Goal: Task Accomplishment & Management: Manage account settings

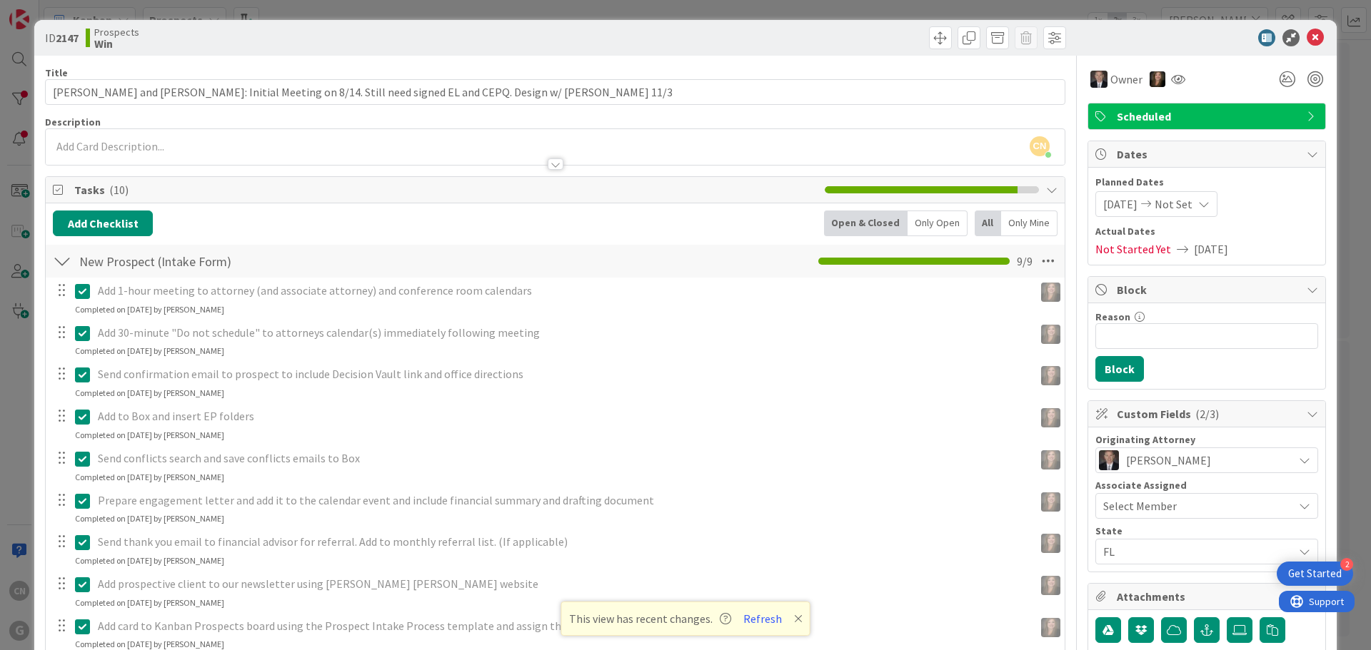
scroll to position [215, 0]
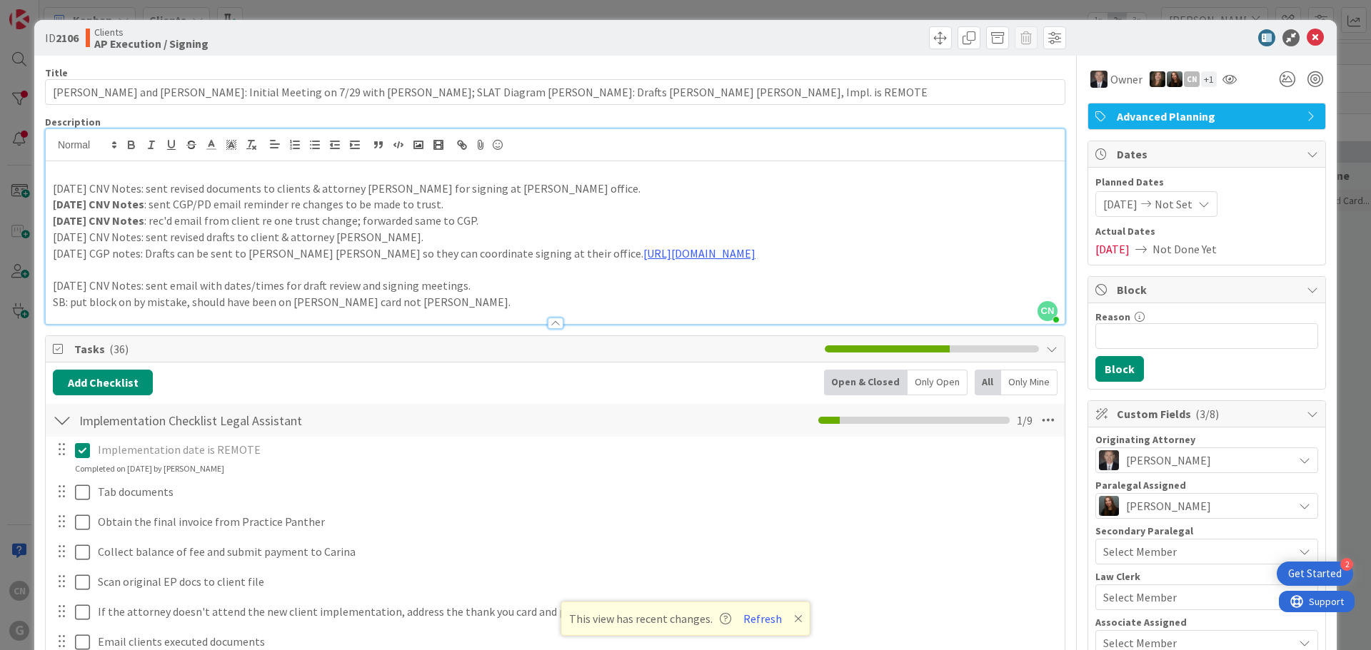
scroll to position [798, 319]
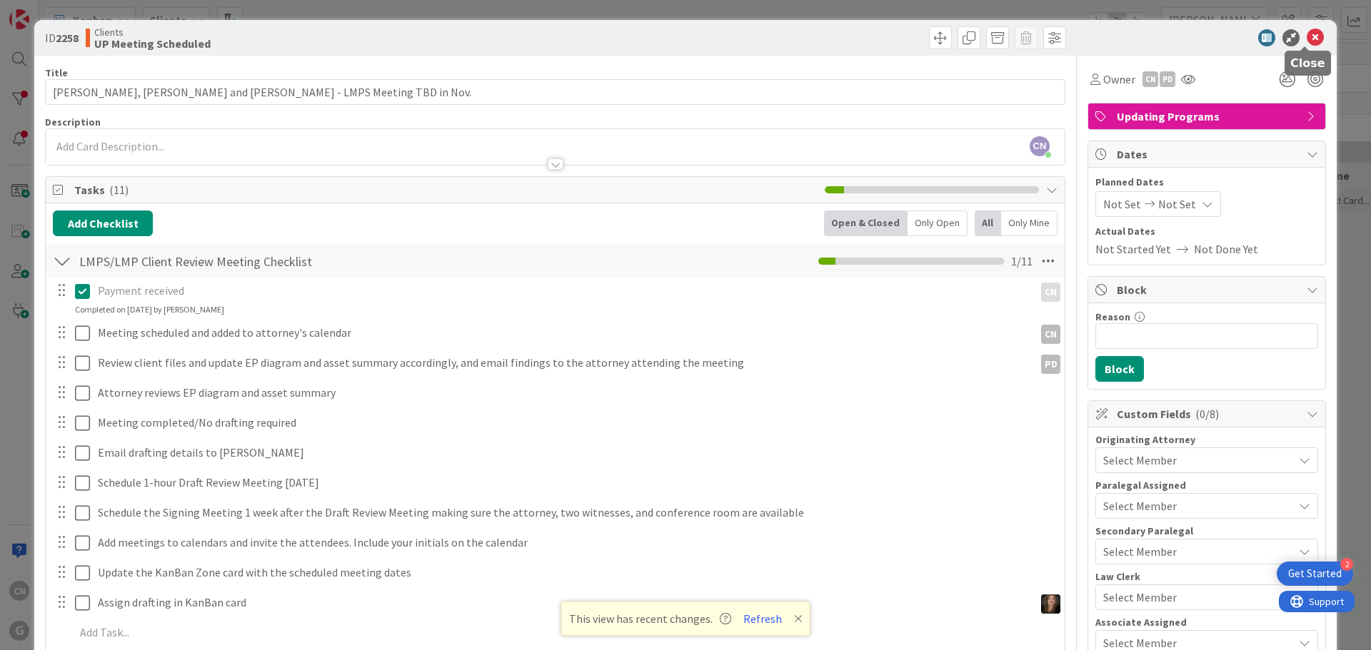
click at [1308, 37] on icon at bounding box center [1315, 37] width 17 height 17
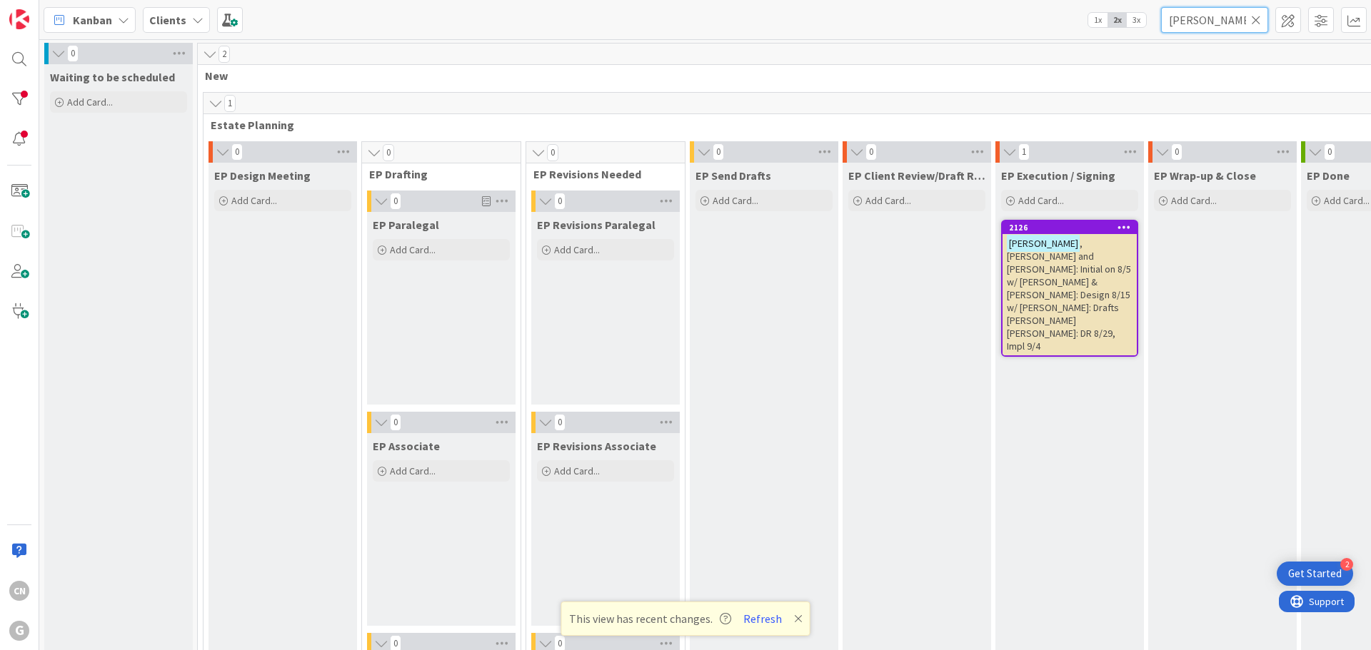
drag, startPoint x: 1221, startPoint y: 19, endPoint x: 1072, endPoint y: 23, distance: 148.5
click at [1072, 23] on div "Kanban Clients 1x 2x 3x graebner" at bounding box center [704, 19] width 1331 height 39
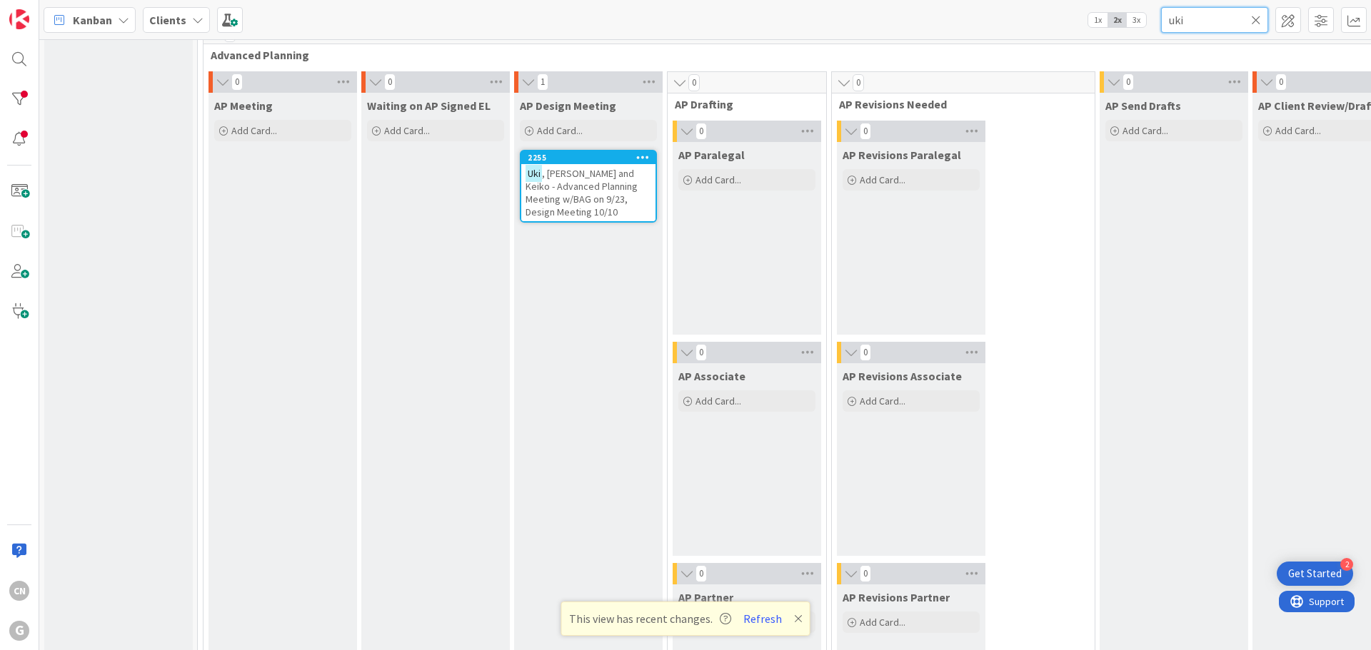
scroll to position [1070, 0]
click at [583, 193] on span ", Hidehito and Keiko - Advanced Planning Meeting w/BAG on 9/23, Design Meeting …" at bounding box center [581, 191] width 112 height 51
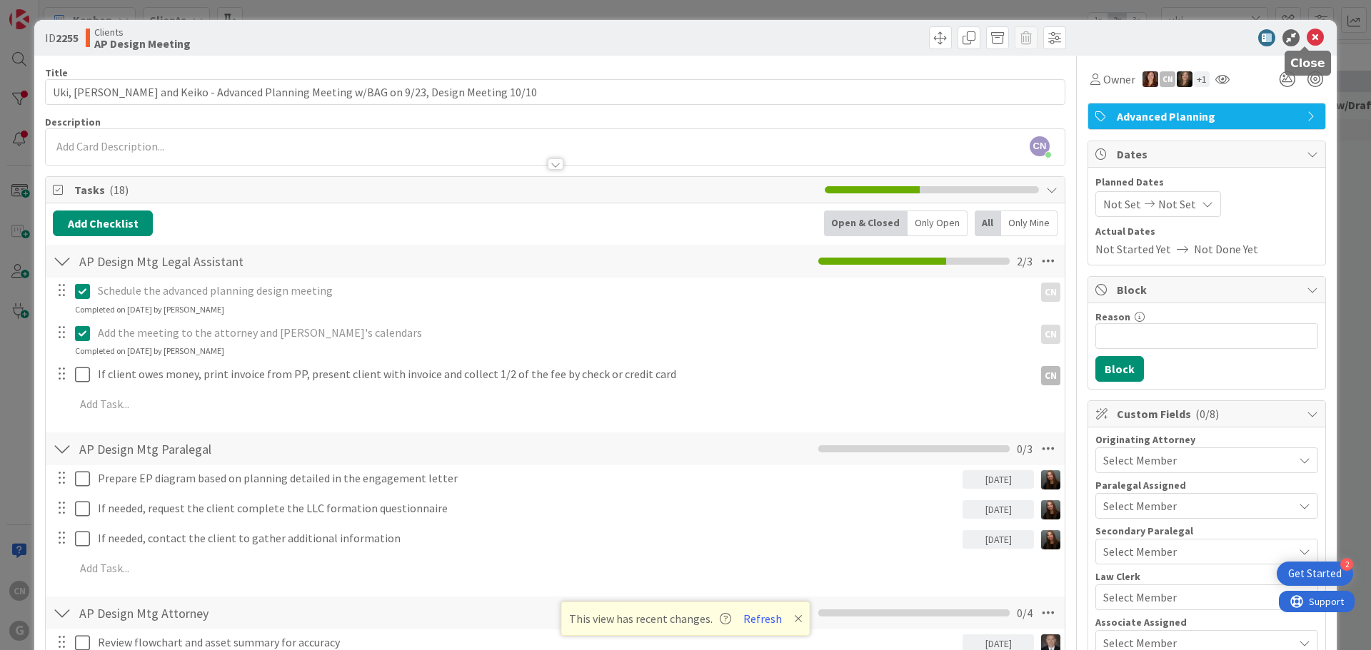
click at [1307, 39] on icon at bounding box center [1315, 37] width 17 height 17
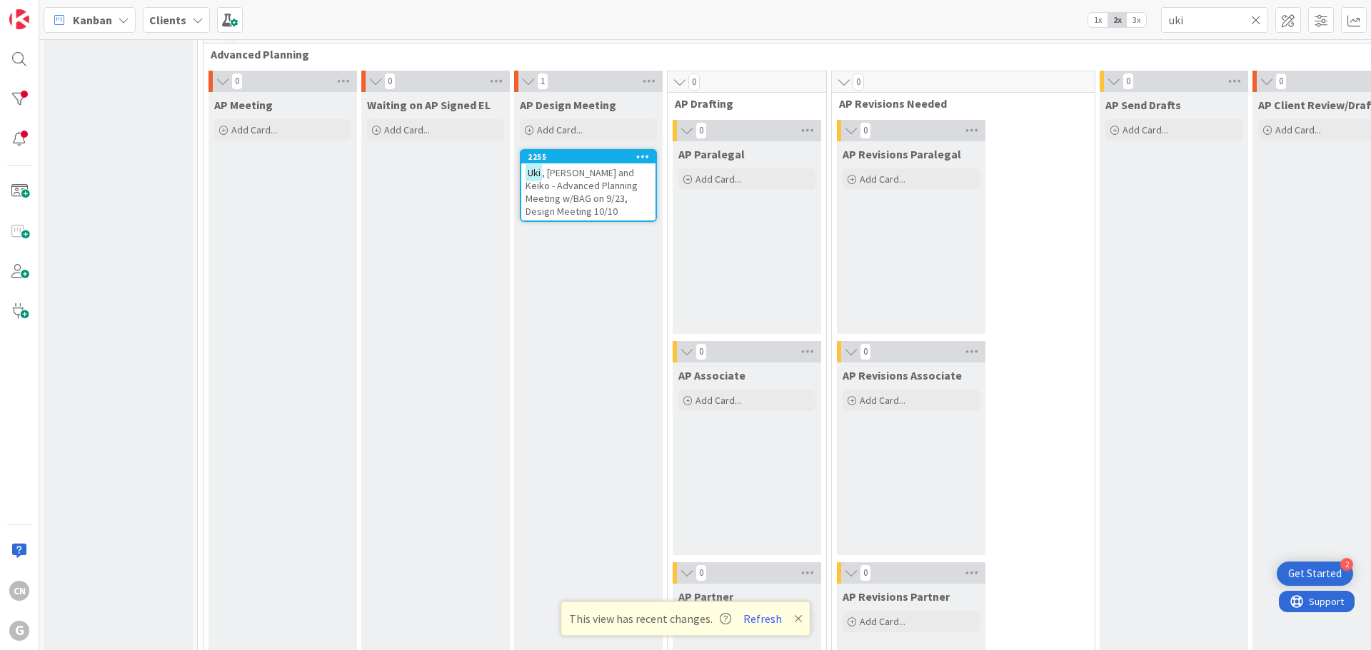
click at [597, 198] on span ", Hidehito and Keiko - Advanced Planning Meeting w/BAG on 9/23, Design Meeting …" at bounding box center [581, 191] width 112 height 51
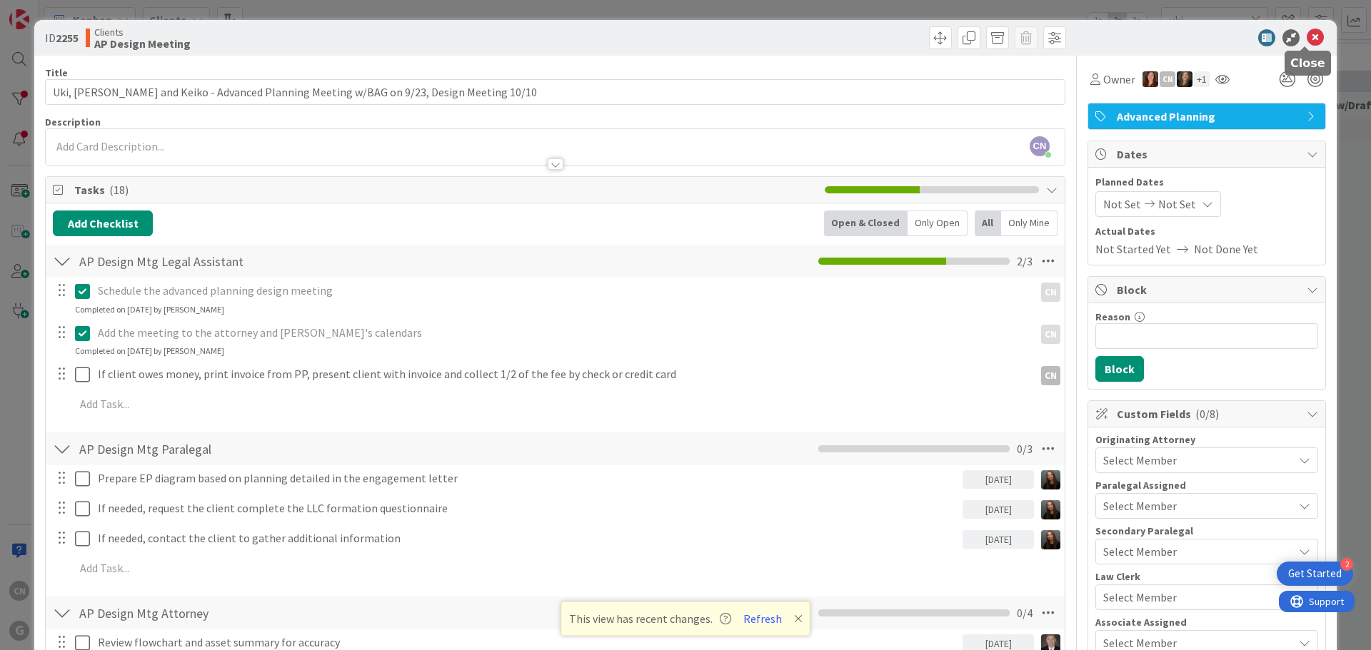
click at [1308, 36] on icon at bounding box center [1315, 37] width 17 height 17
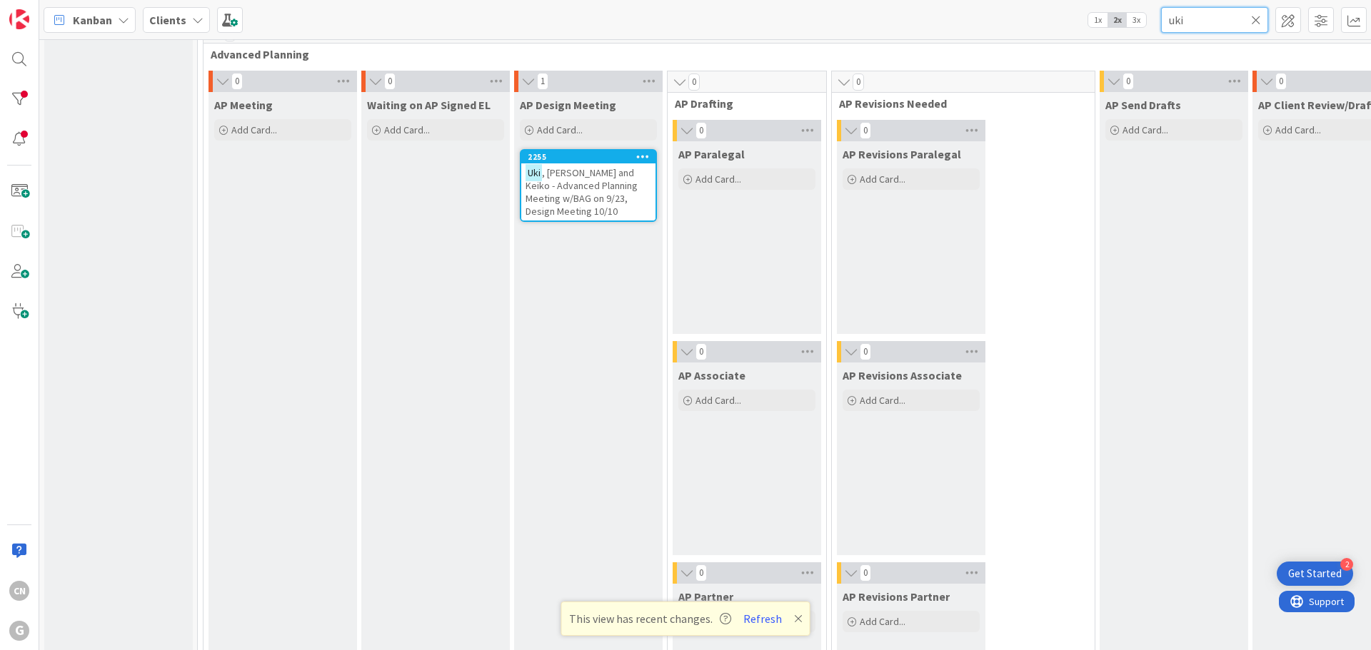
drag, startPoint x: 1143, startPoint y: 29, endPoint x: 1062, endPoint y: 36, distance: 81.0
click at [1062, 36] on div "Kanban Clients 1x 2x 3x uki" at bounding box center [704, 19] width 1331 height 39
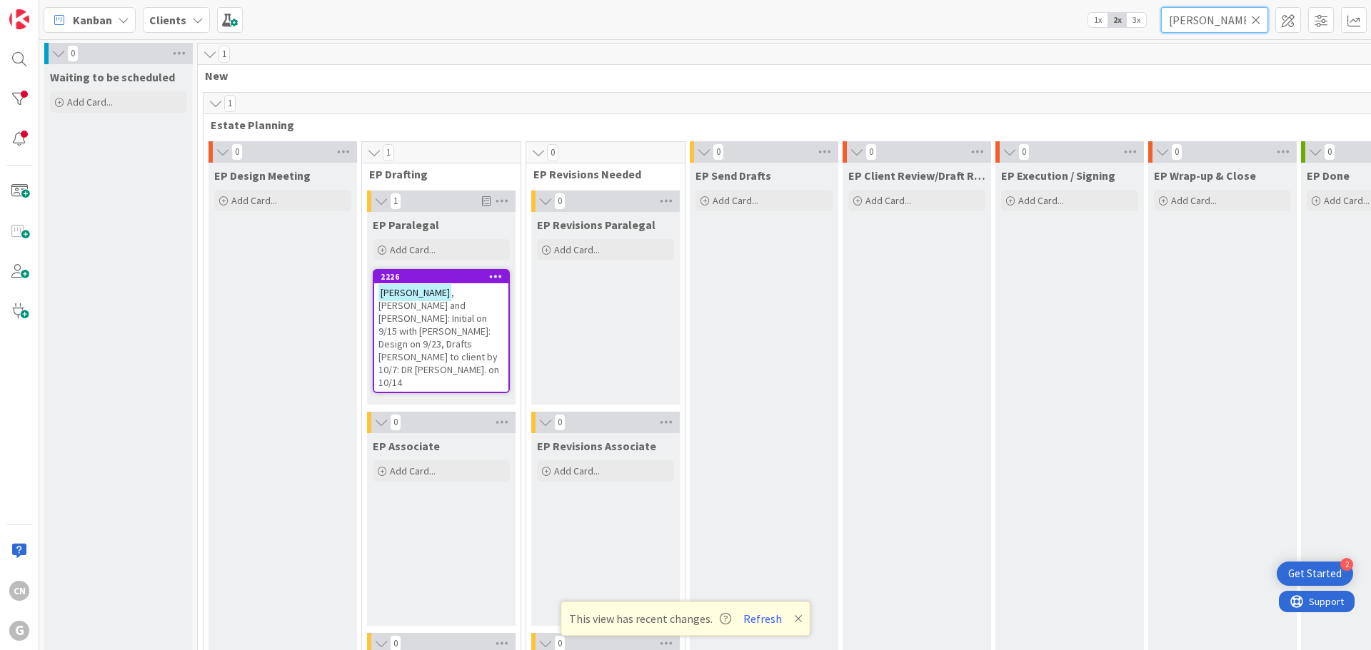
type input "pulver"
click at [450, 327] on span ", Brian and Kelly: Initial on 9/15 with Chris: Design on 9/23, Drafts Paul Chri…" at bounding box center [438, 337] width 121 height 103
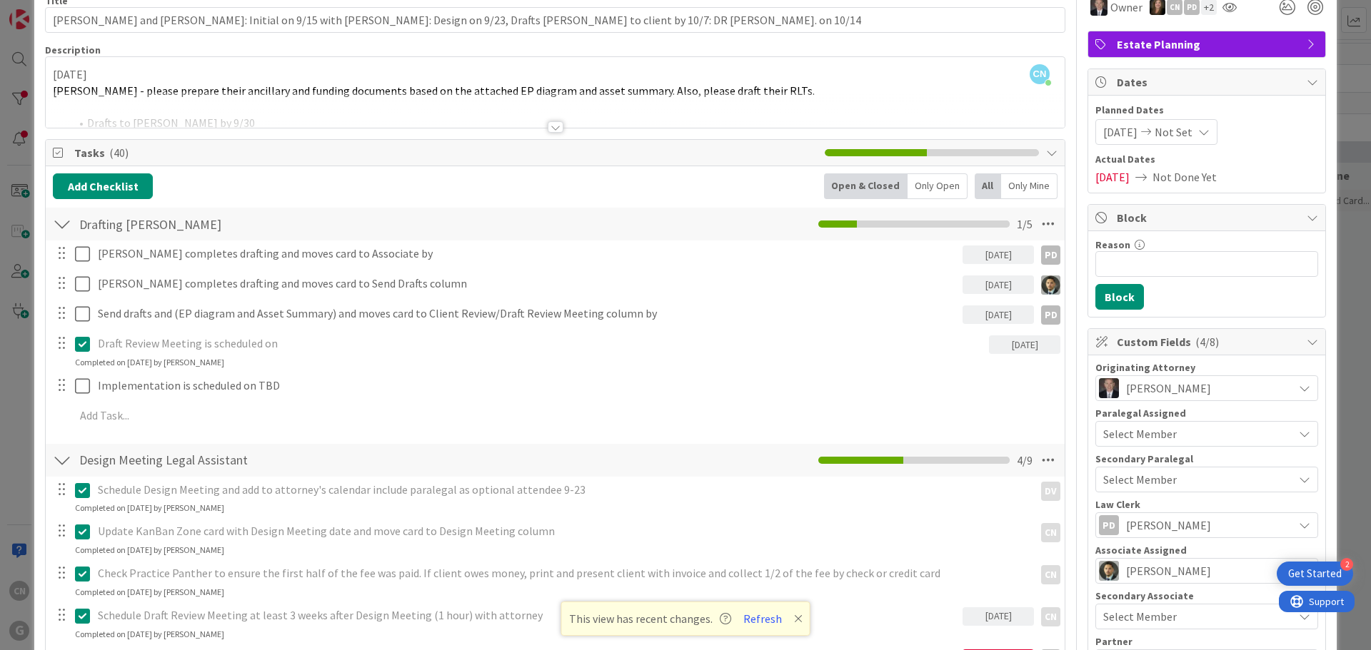
scroll to position [71, 0]
click at [548, 129] on div at bounding box center [556, 127] width 16 height 11
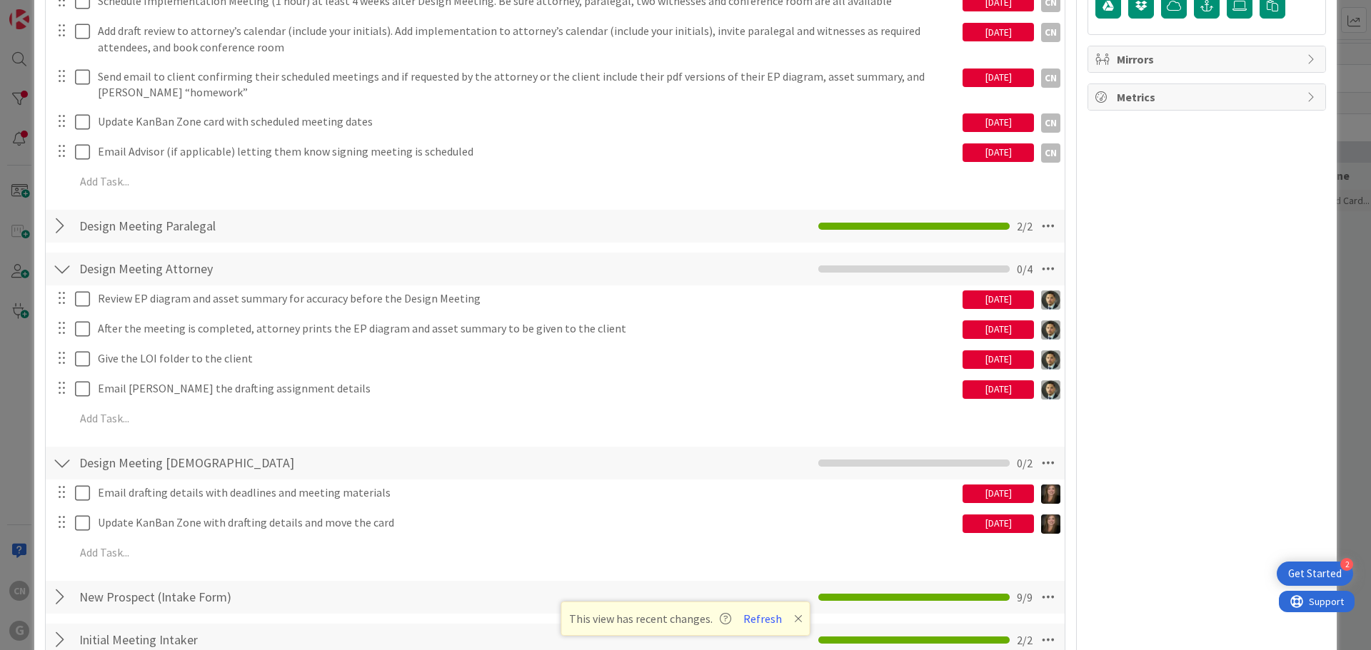
click at [56, 231] on div at bounding box center [62, 226] width 19 height 26
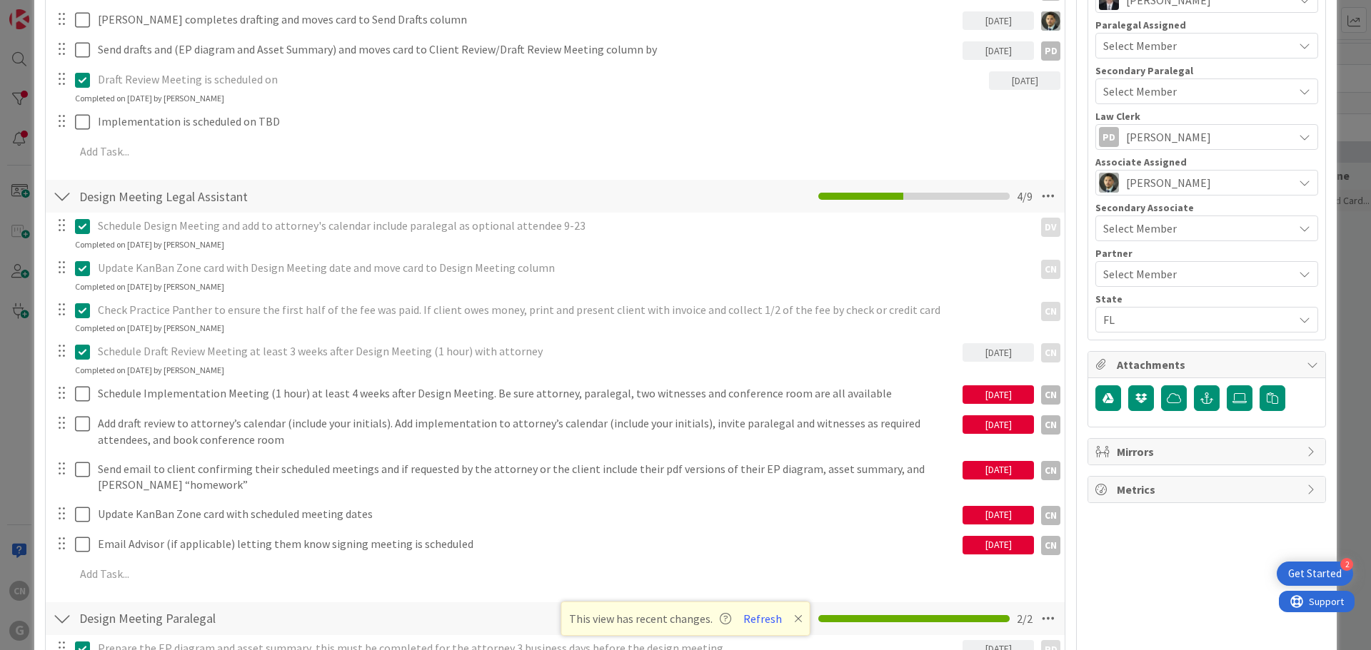
scroll to position [500, 0]
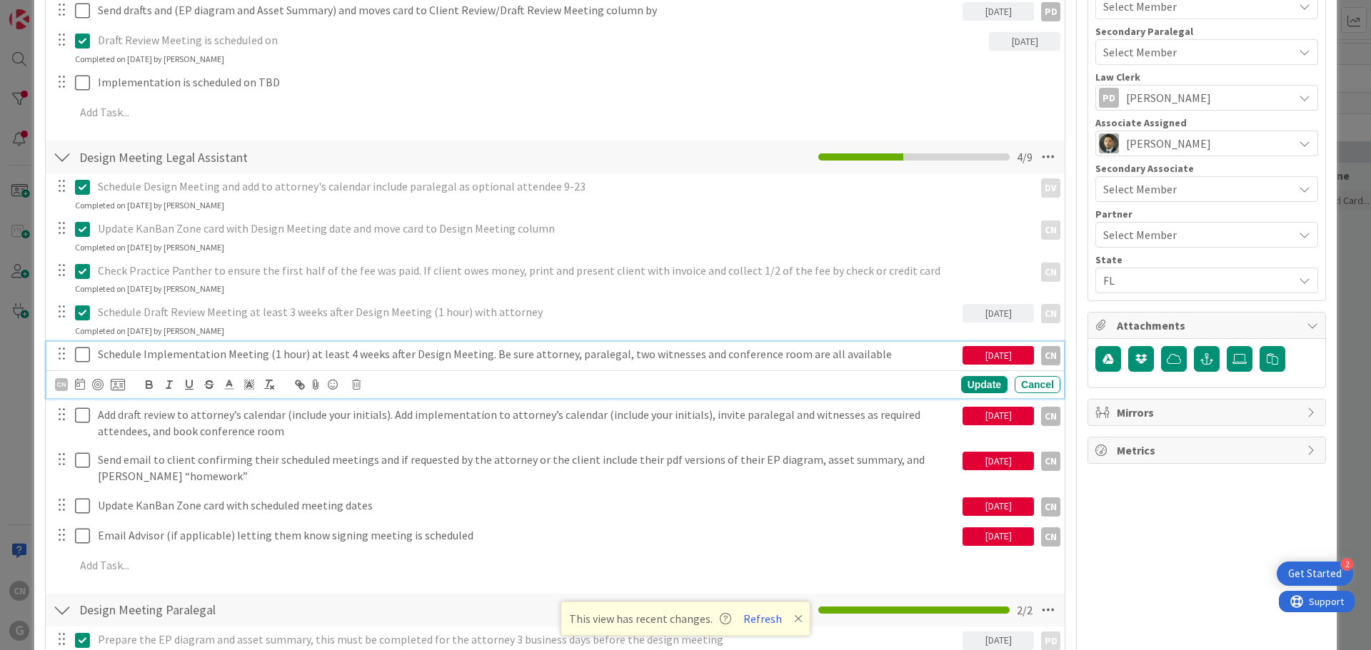
click at [550, 349] on p "Schedule Implementation Meeting (1 hour) at least 4 weeks after Design Meeting.…" at bounding box center [527, 354] width 859 height 16
click at [79, 385] on icon at bounding box center [80, 383] width 10 height 11
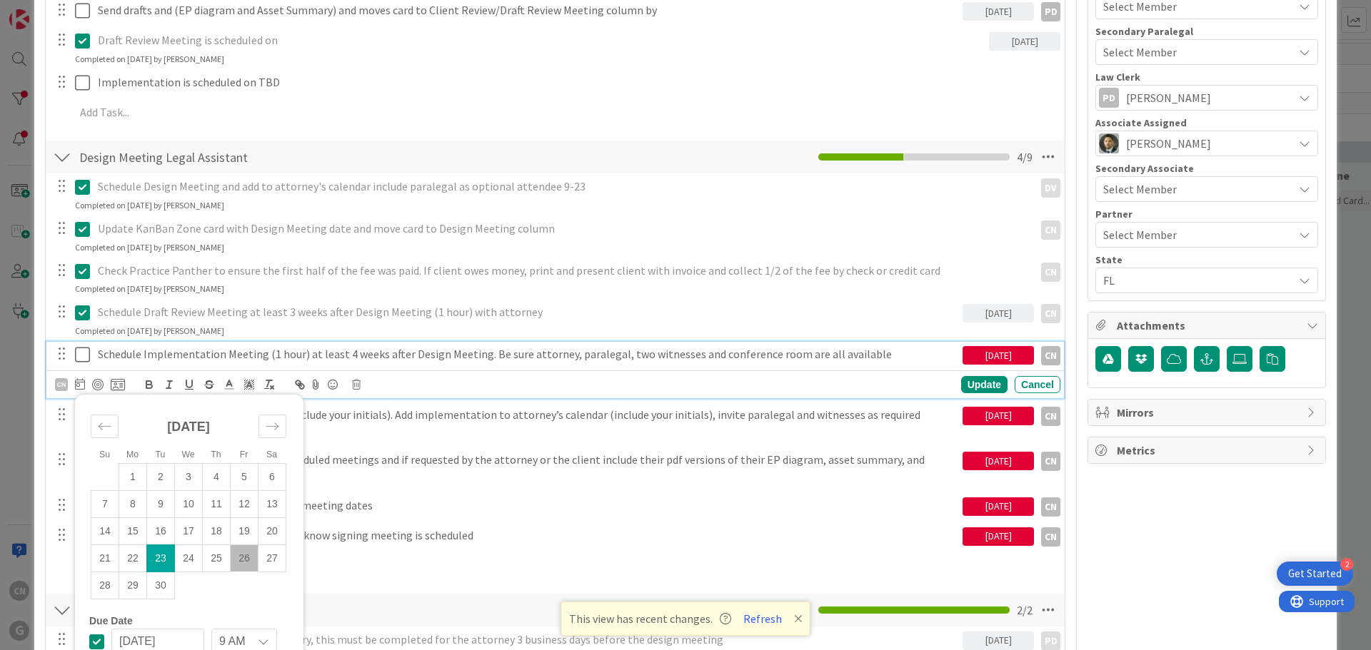
click at [241, 565] on td "26" at bounding box center [245, 558] width 28 height 27
type input "09/26/2025"
click at [972, 386] on div "Update" at bounding box center [984, 384] width 46 height 17
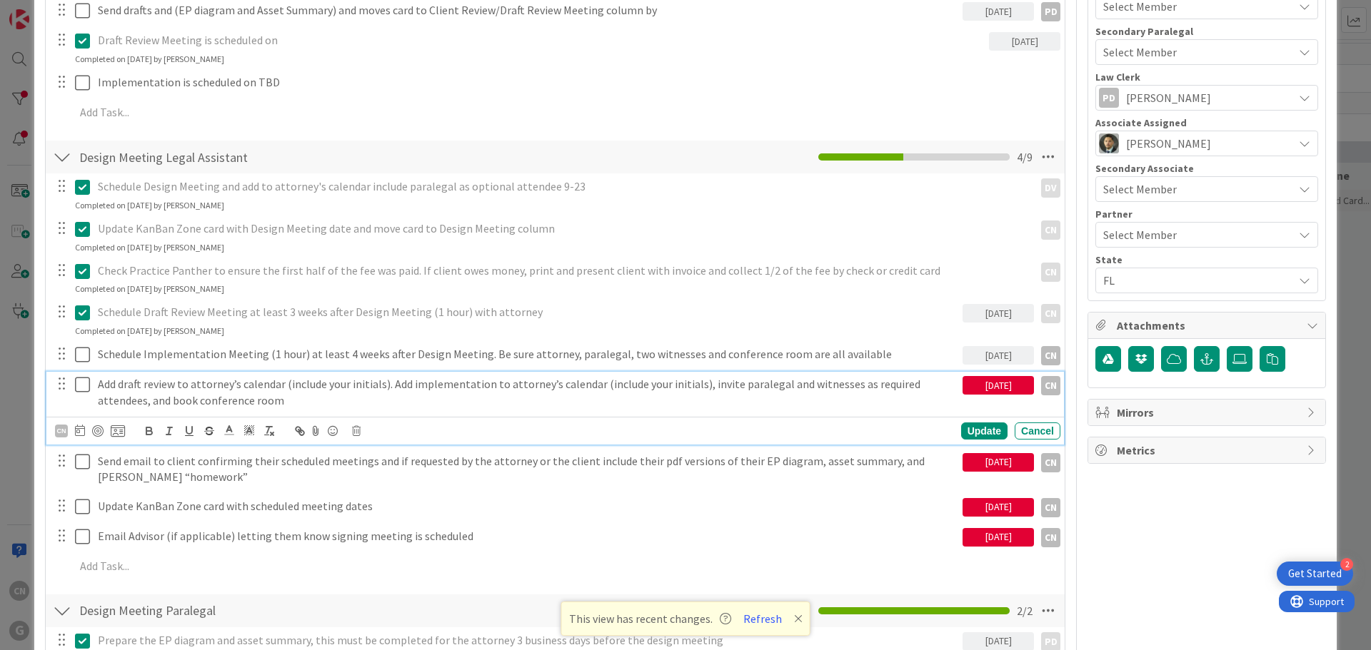
click at [653, 388] on p "Add draft review to attorney’s calendar (include your initials). Add implementa…" at bounding box center [527, 392] width 859 height 32
click at [115, 433] on icon at bounding box center [118, 431] width 14 height 13
type textarea "x"
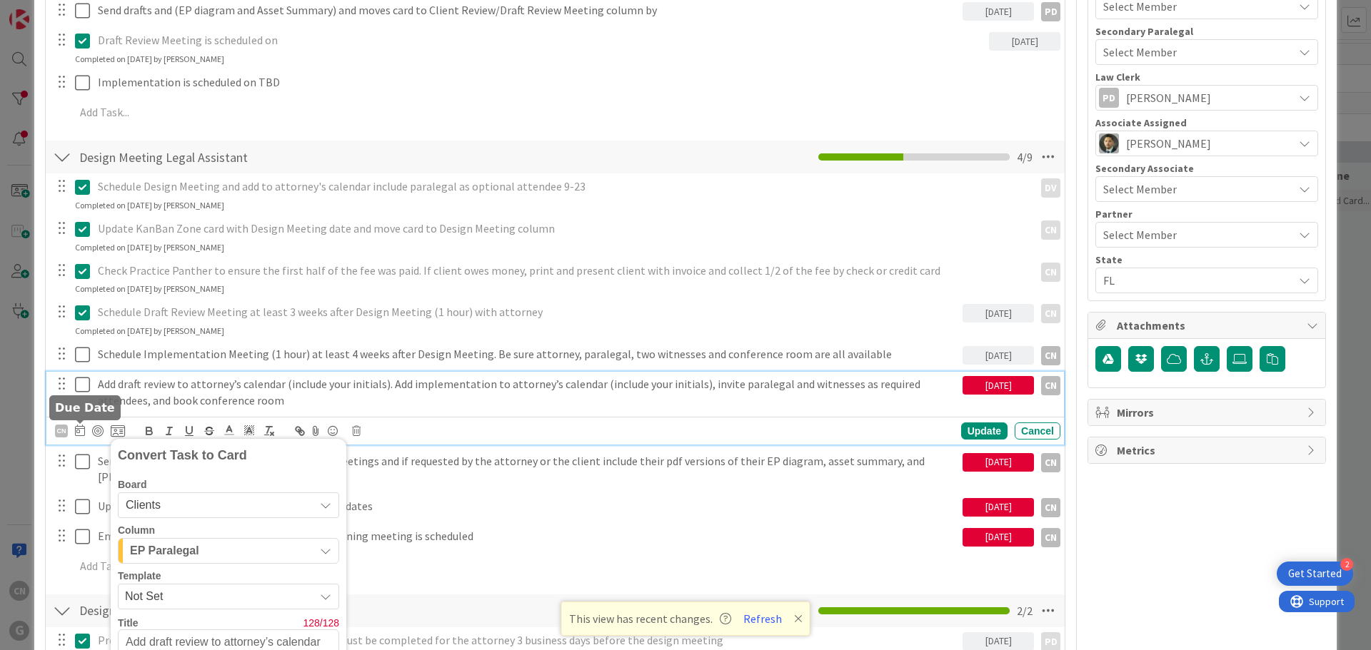
click at [83, 431] on icon at bounding box center [80, 430] width 10 height 11
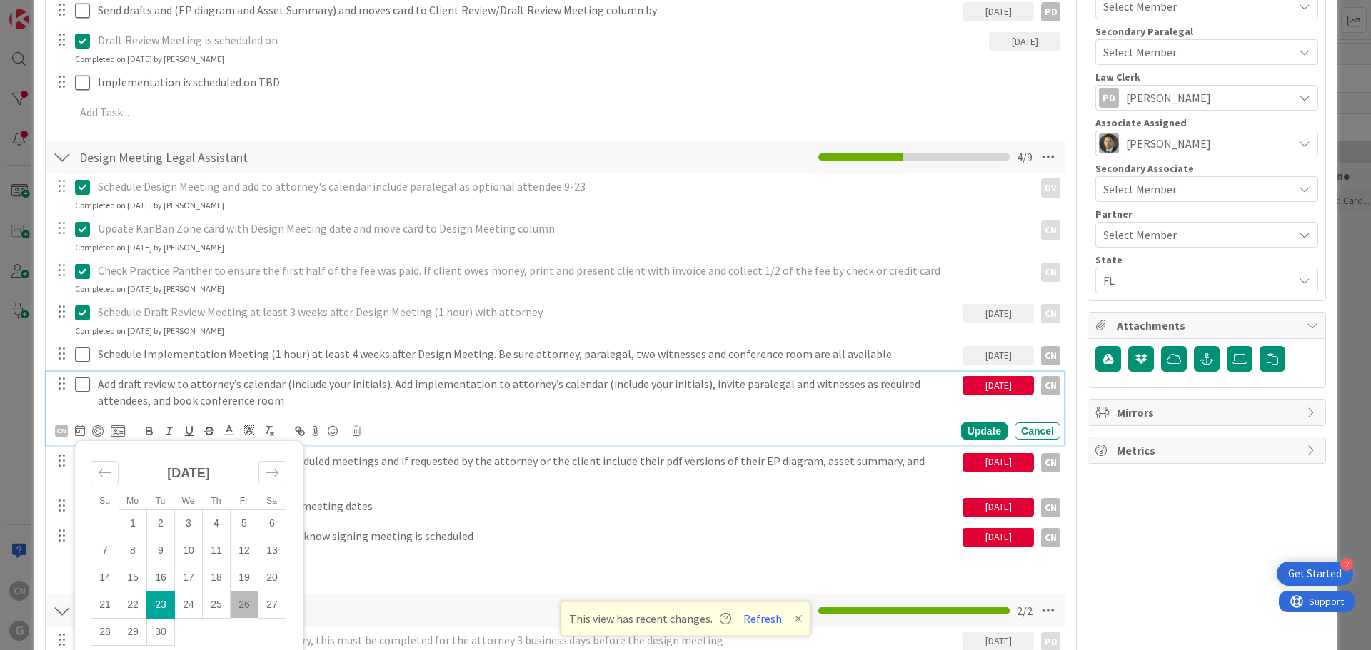
click at [247, 605] on td "26" at bounding box center [245, 604] width 28 height 27
type input "09/26/2025"
click at [975, 433] on div "Update" at bounding box center [984, 431] width 46 height 17
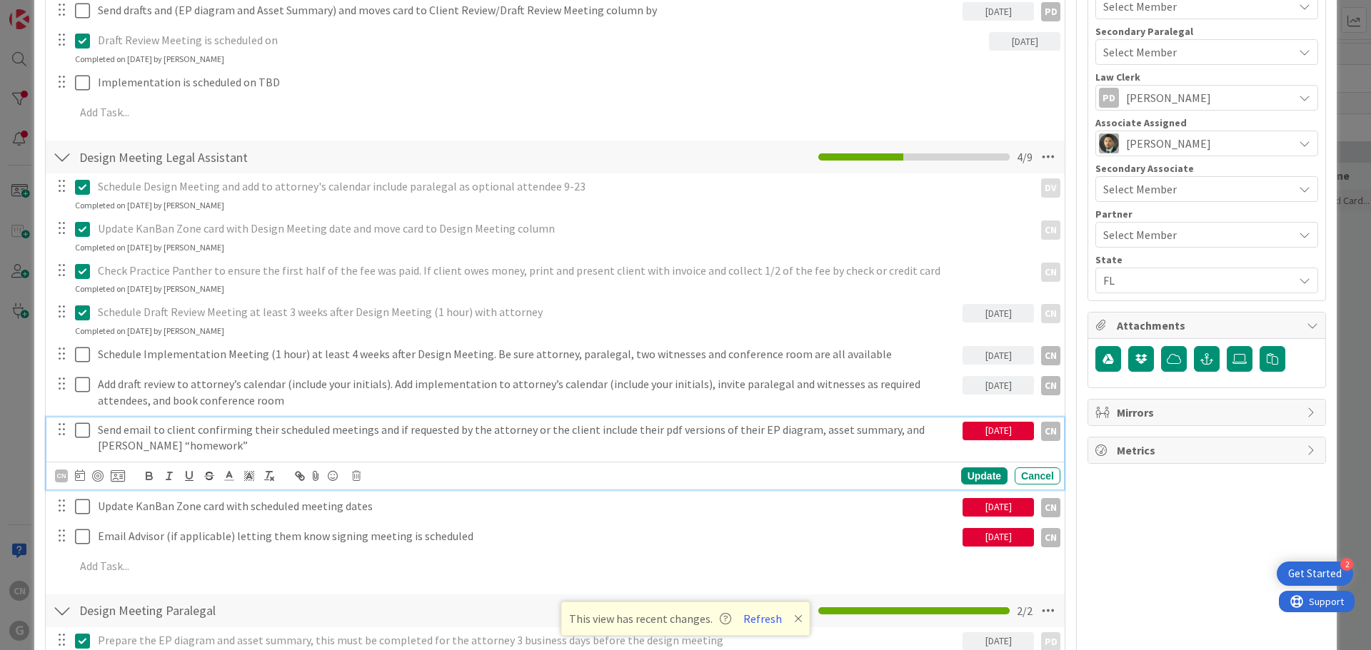
click at [658, 437] on p "Send email to client confirming their scheduled meetings and if requested by th…" at bounding box center [527, 438] width 859 height 32
click at [78, 475] on icon at bounding box center [80, 475] width 10 height 11
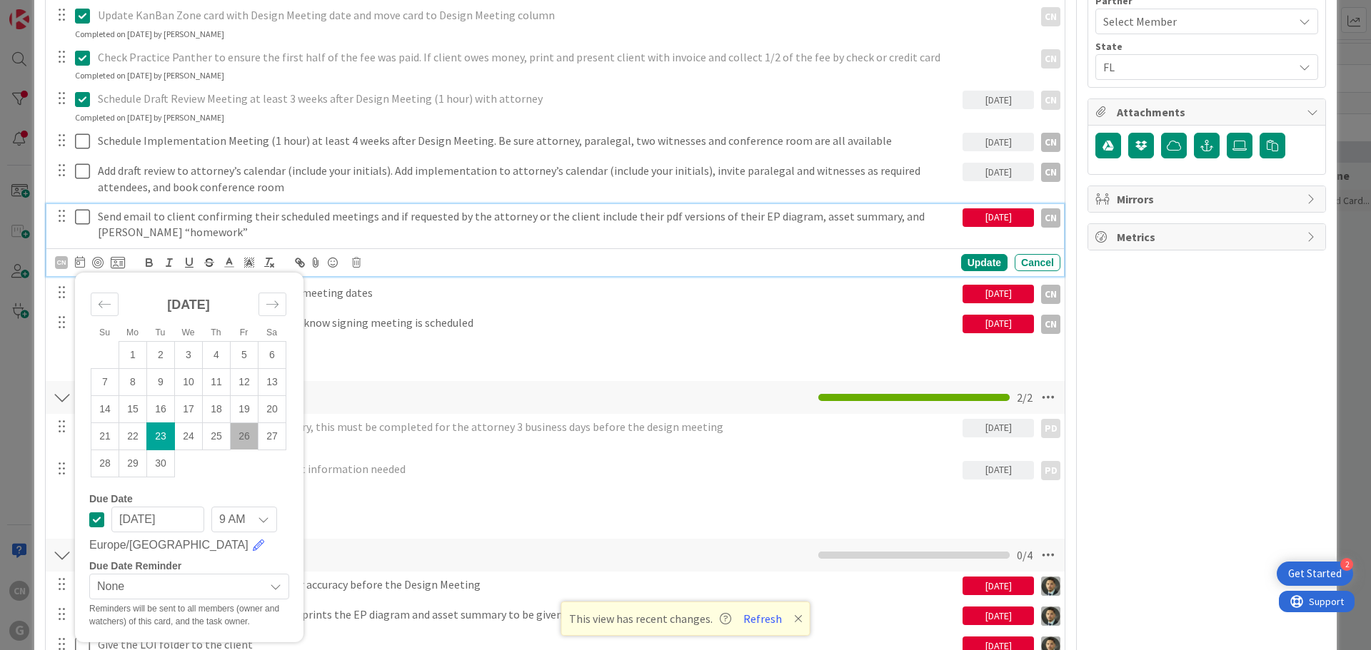
scroll to position [714, 0]
click at [243, 433] on td "26" at bounding box center [245, 435] width 28 height 27
type input "09/26/2025"
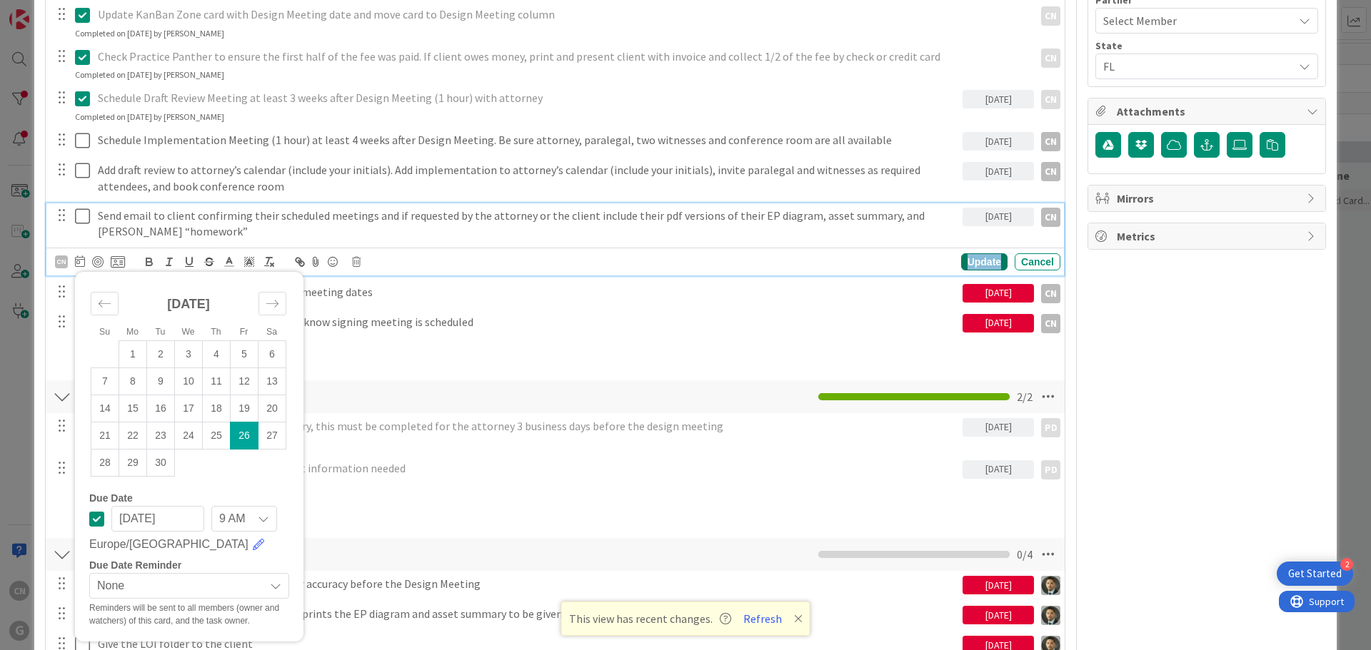
click at [975, 264] on div "Update" at bounding box center [984, 261] width 46 height 17
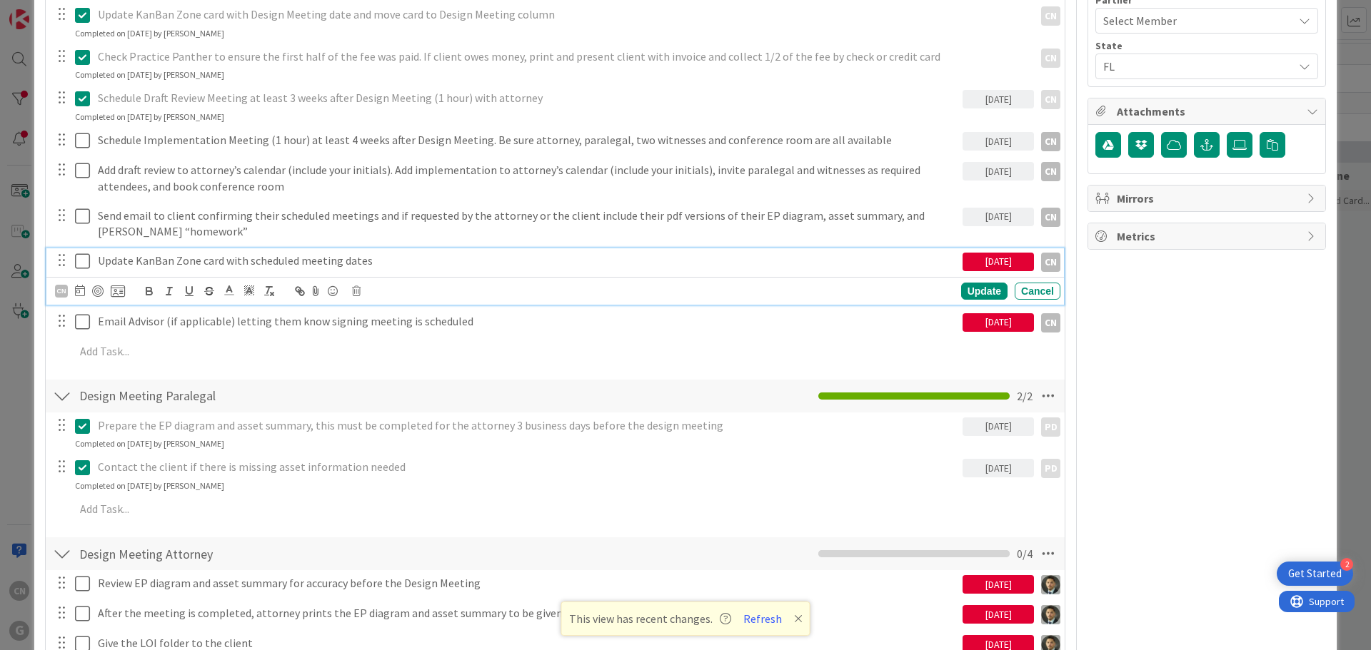
click at [418, 262] on p "Update KanBan Zone card with scheduled meeting dates" at bounding box center [527, 261] width 859 height 16
click at [79, 293] on icon at bounding box center [80, 290] width 10 height 11
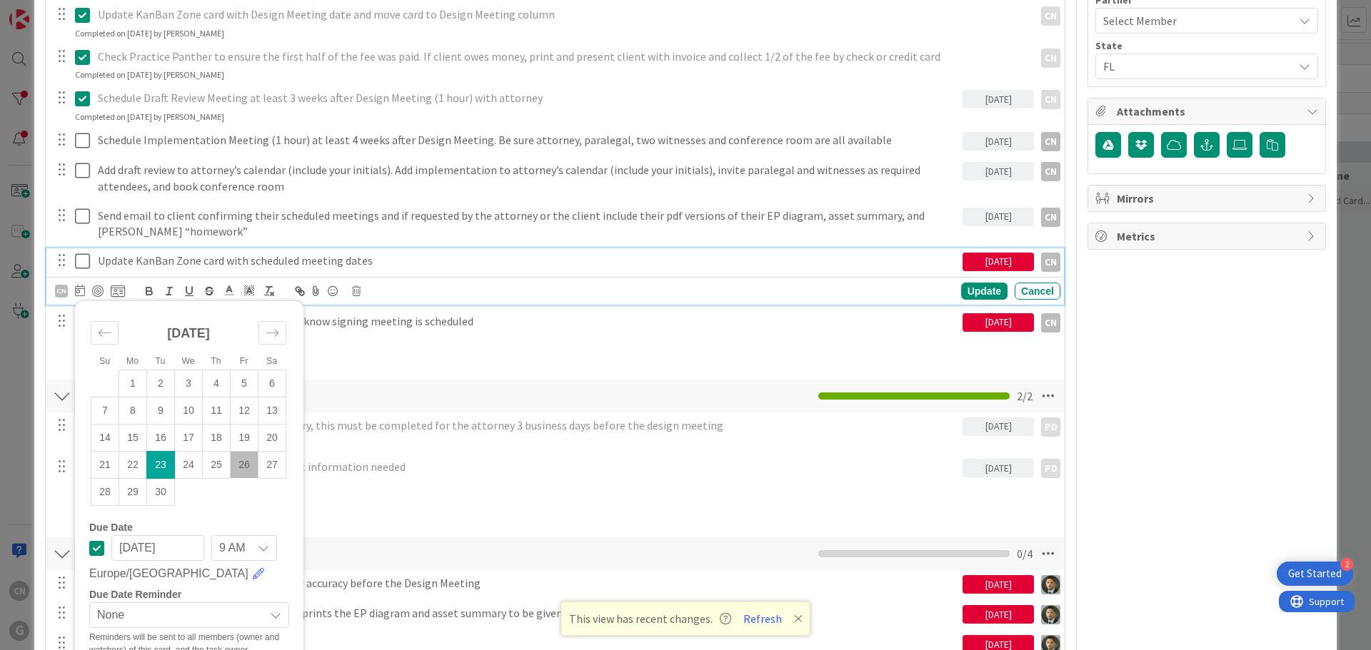
click at [243, 466] on td "26" at bounding box center [245, 464] width 28 height 27
type input "09/26/2025"
drag, startPoint x: 977, startPoint y: 287, endPoint x: 600, endPoint y: 301, distance: 377.2
click at [975, 287] on div "Update" at bounding box center [984, 291] width 46 height 17
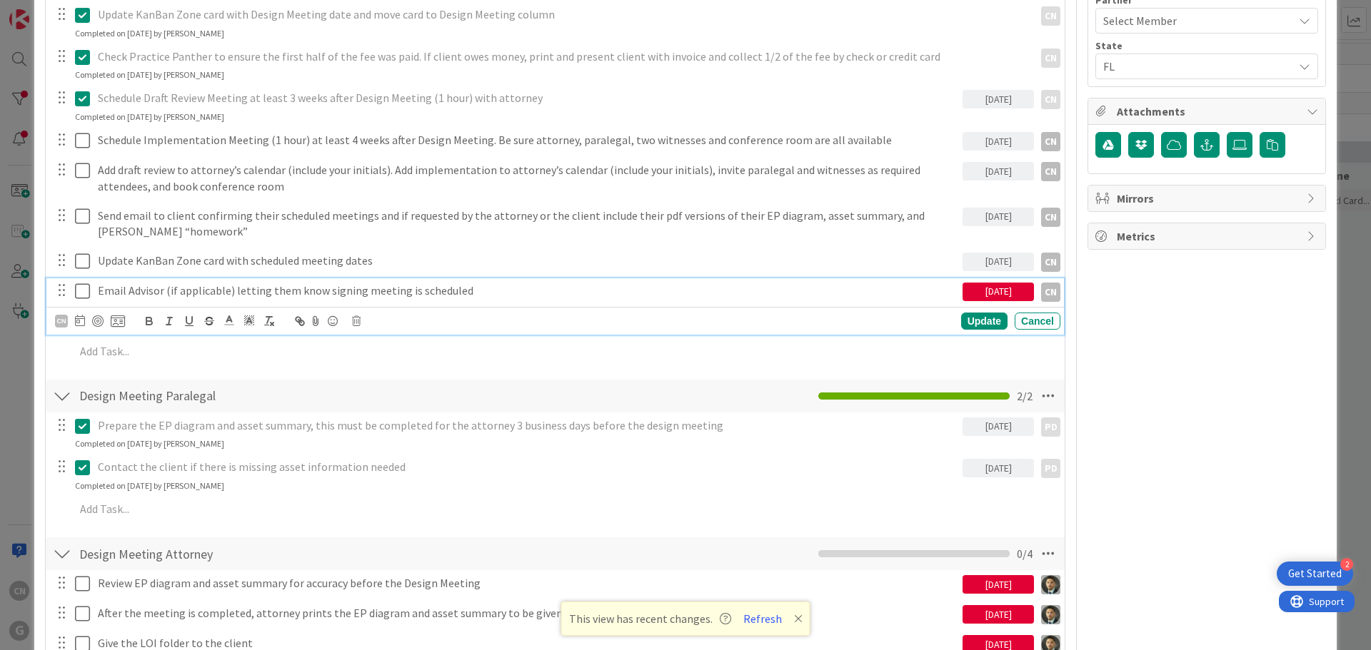
click at [465, 291] on p "Email Advisor (if applicable) letting them know signing meeting is scheduled" at bounding box center [527, 291] width 859 height 16
click at [78, 321] on icon at bounding box center [80, 320] width 10 height 11
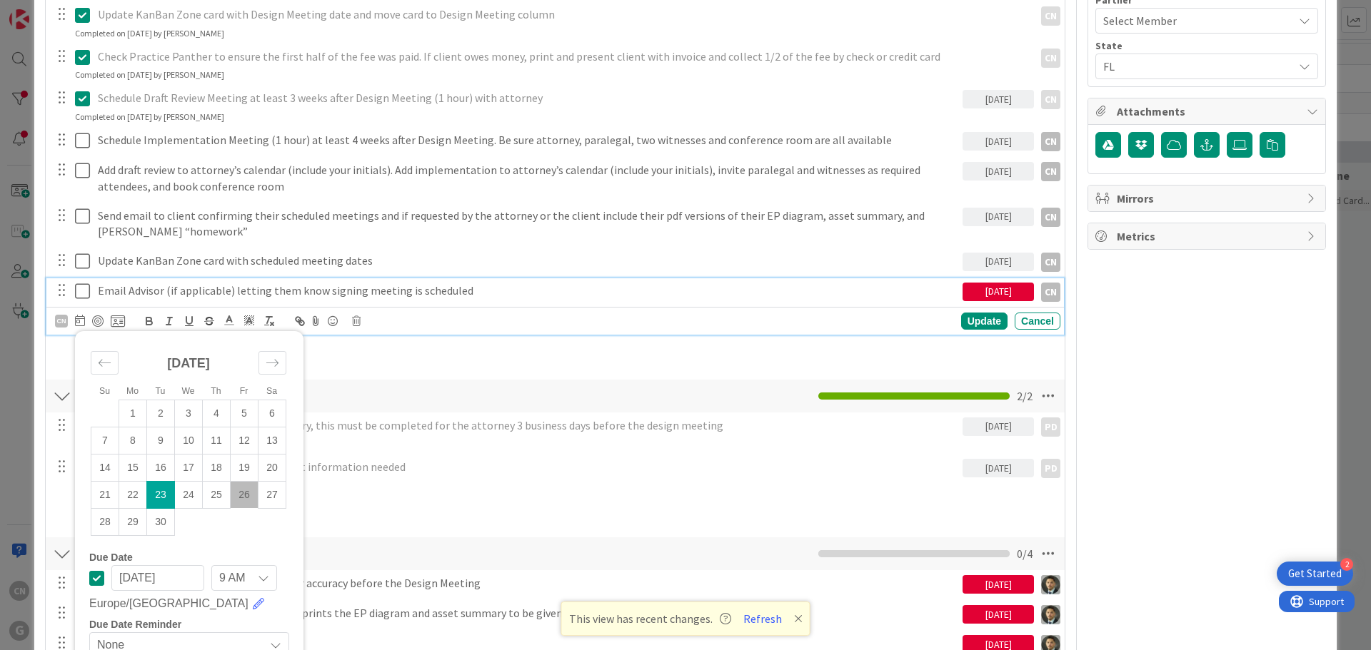
drag, startPoint x: 248, startPoint y: 494, endPoint x: 246, endPoint y: 408, distance: 85.7
click at [248, 494] on td "26" at bounding box center [245, 494] width 28 height 27
type input "09/26/2025"
click at [980, 323] on div "Update" at bounding box center [984, 321] width 46 height 17
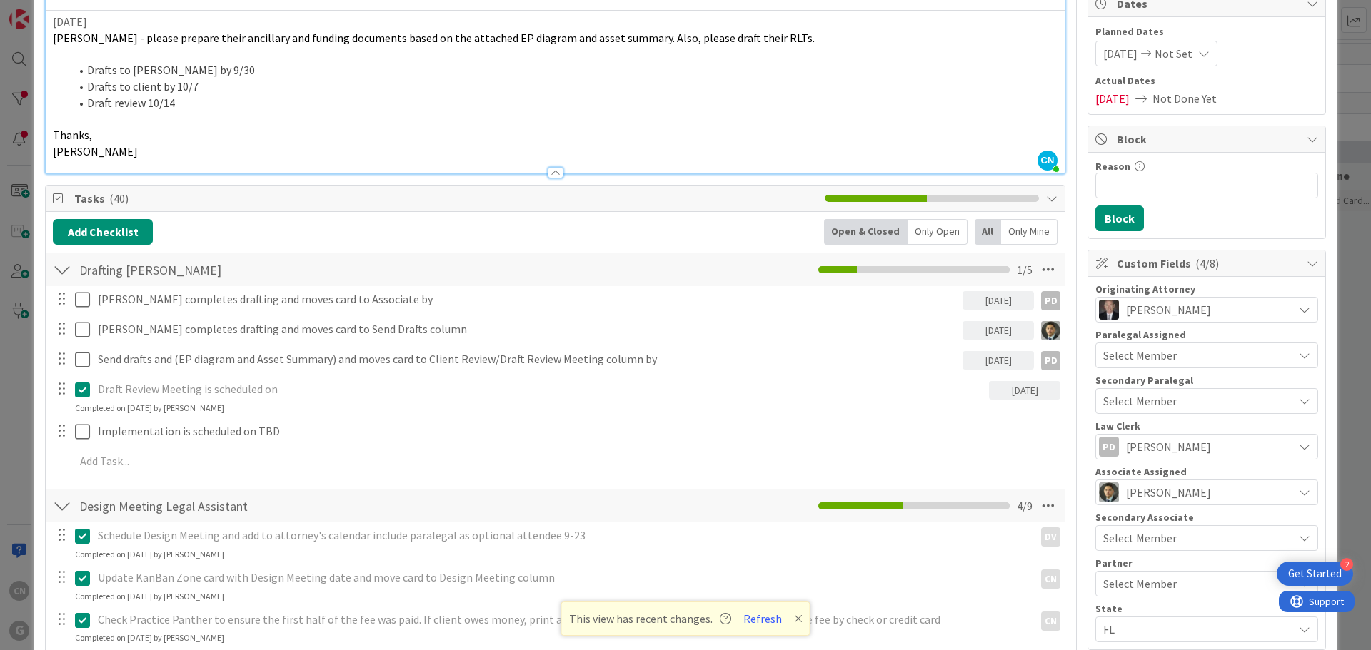
scroll to position [0, 0]
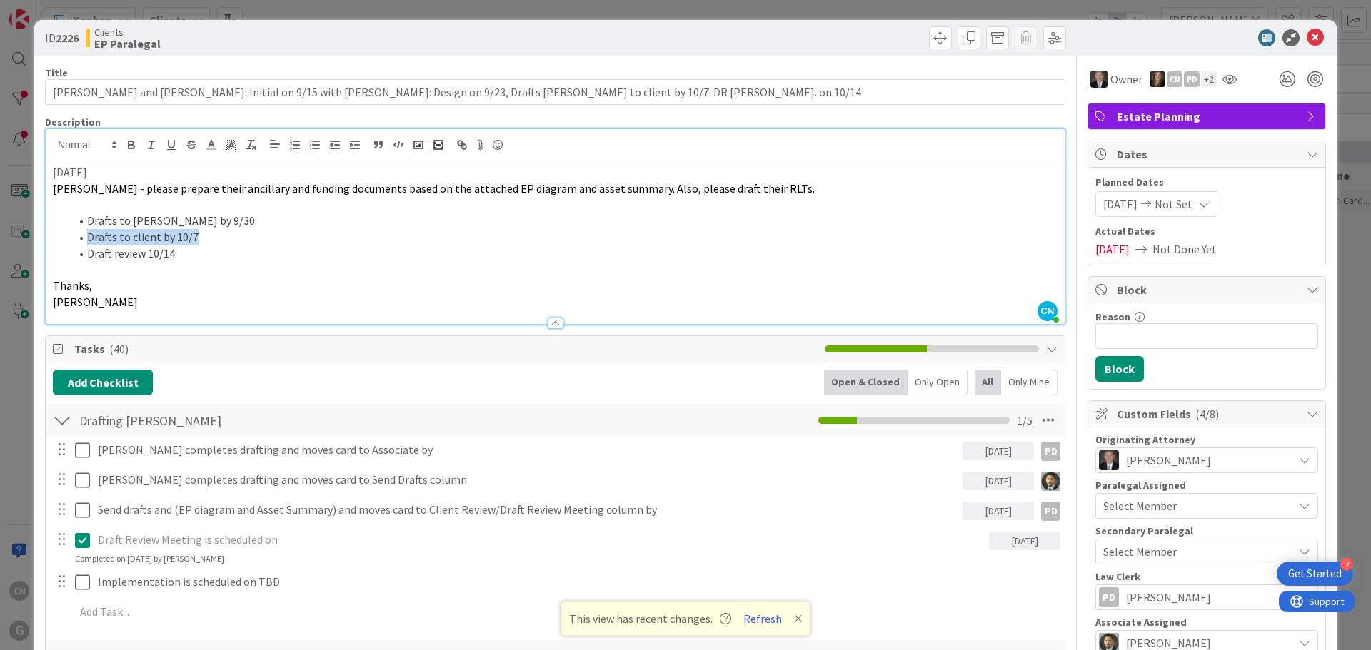
drag, startPoint x: 228, startPoint y: 238, endPoint x: 88, endPoint y: 229, distance: 141.0
click at [88, 229] on li "Drafts to client by 10/7" at bounding box center [563, 237] width 987 height 16
drag, startPoint x: 198, startPoint y: 256, endPoint x: 86, endPoint y: 253, distance: 112.1
click at [86, 253] on li "Draft review 10/14" at bounding box center [563, 254] width 987 height 16
click at [359, 276] on p at bounding box center [555, 269] width 1005 height 16
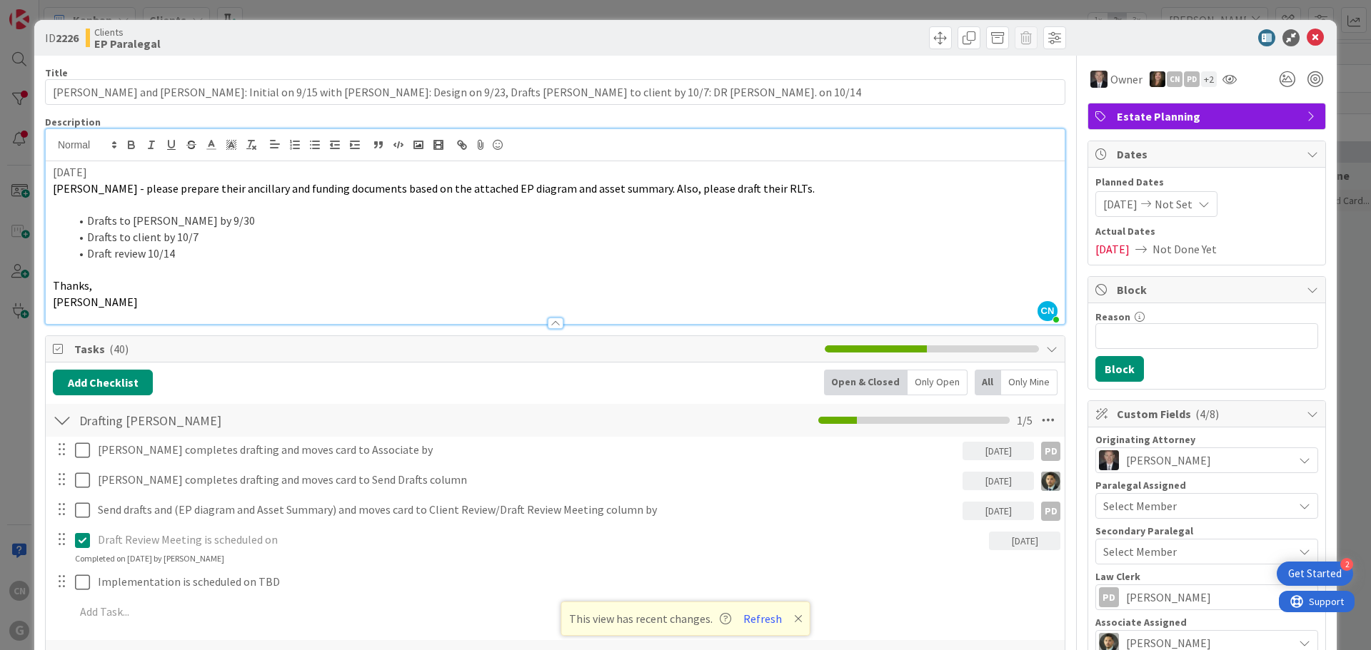
click at [206, 251] on li "Draft review 10/14" at bounding box center [563, 254] width 987 height 16
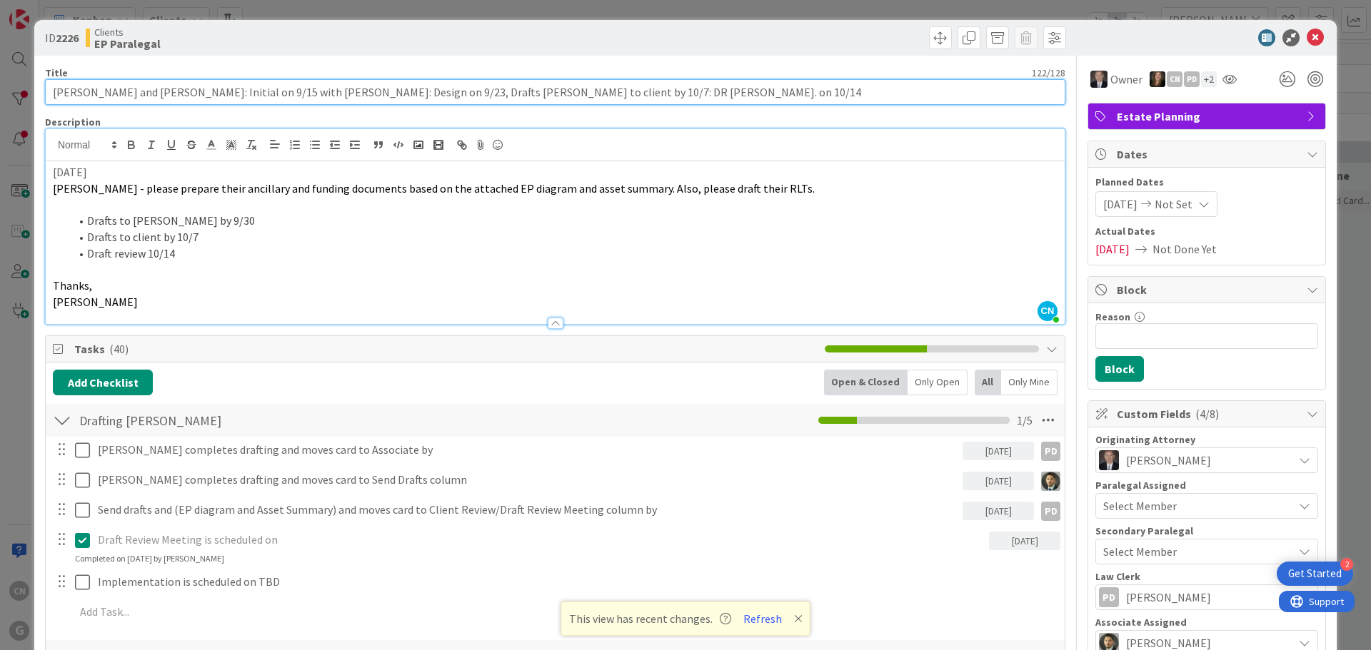
click at [604, 99] on input "Pulver, Brian and Kelly: Initial on 9/15 with Chris: Design on 9/23, Drafts Pau…" at bounding box center [555, 92] width 1020 height 26
type input "[PERSON_NAME] and [PERSON_NAME]: Initial on 9/15 with [PERSON_NAME]: Design on …"
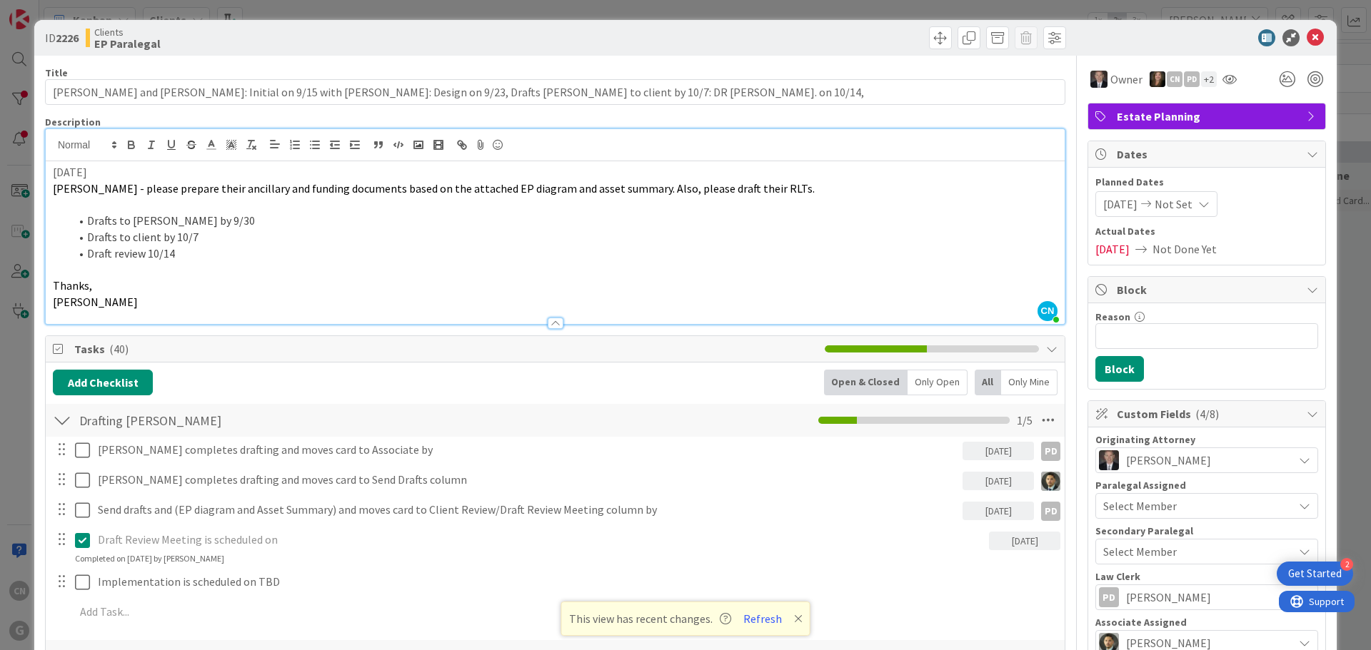
click at [54, 171] on p "9/23/2025" at bounding box center [555, 172] width 1005 height 16
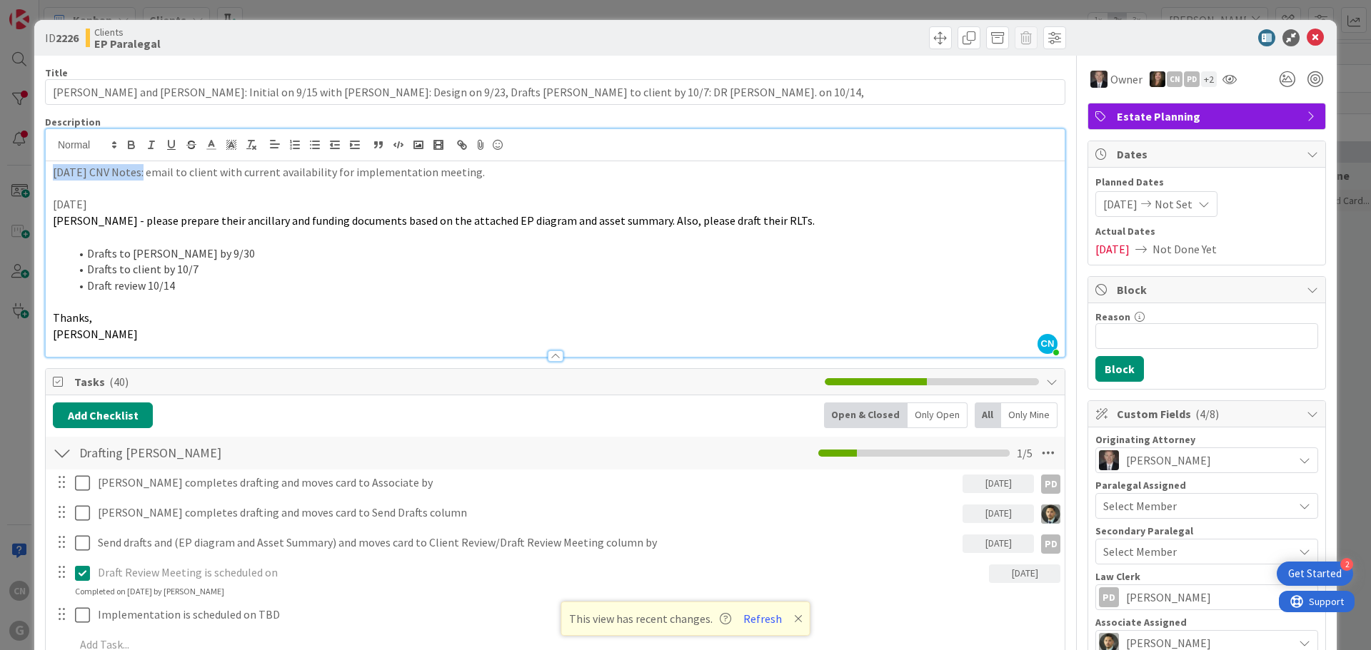
drag, startPoint x: 50, startPoint y: 176, endPoint x: 137, endPoint y: 176, distance: 87.1
click at [137, 176] on div "9.26.25 CNV Notes: email to client with current availability for implementation…" at bounding box center [555, 259] width 1019 height 196
click at [126, 147] on icon "button" at bounding box center [131, 145] width 13 height 13
click at [54, 173] on strong "9.26.25 CNV Notes" at bounding box center [98, 172] width 91 height 14
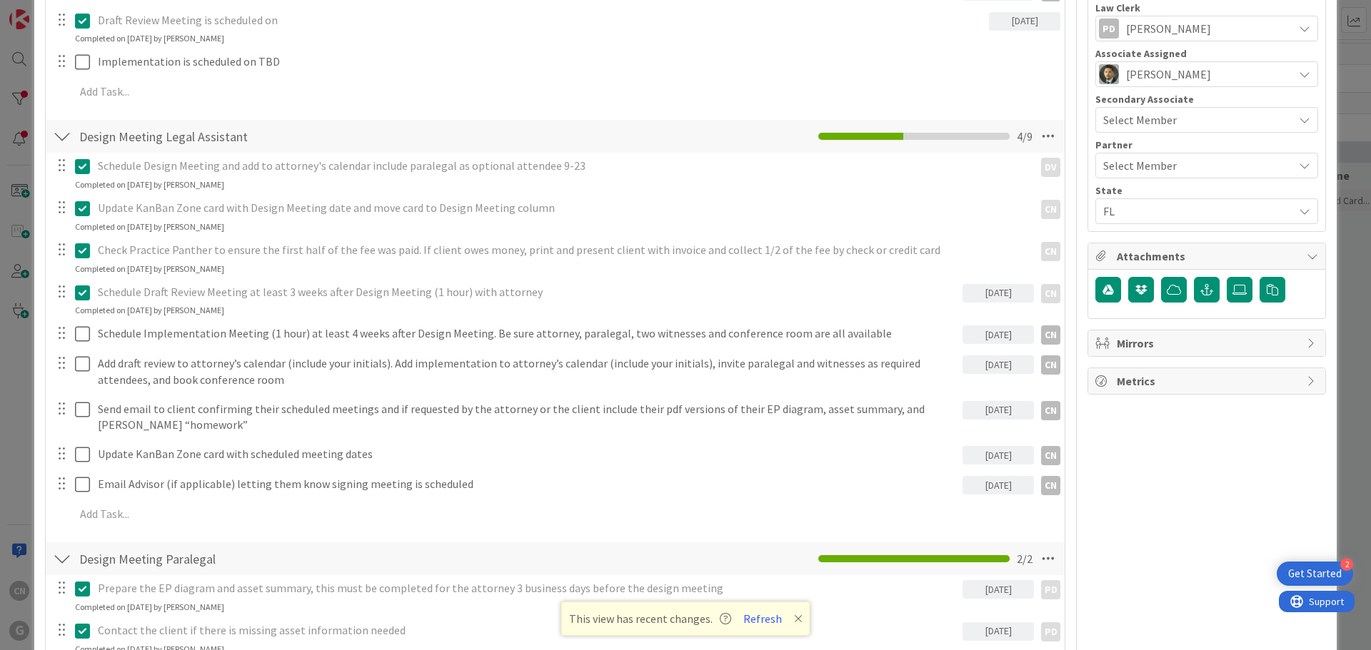
scroll to position [570, 0]
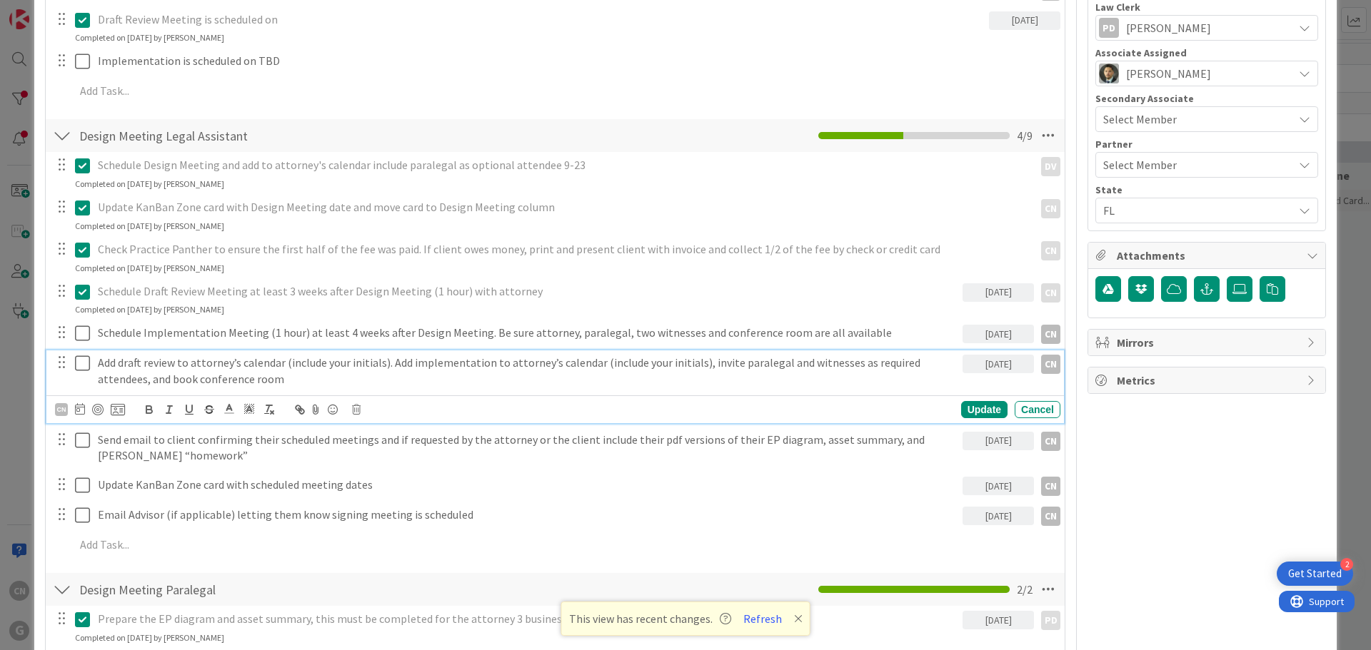
click at [129, 371] on p "Add draft review to attorney’s calendar (include your initials). Add implementa…" at bounding box center [527, 371] width 859 height 32
click at [58, 413] on div "CN" at bounding box center [61, 409] width 13 height 13
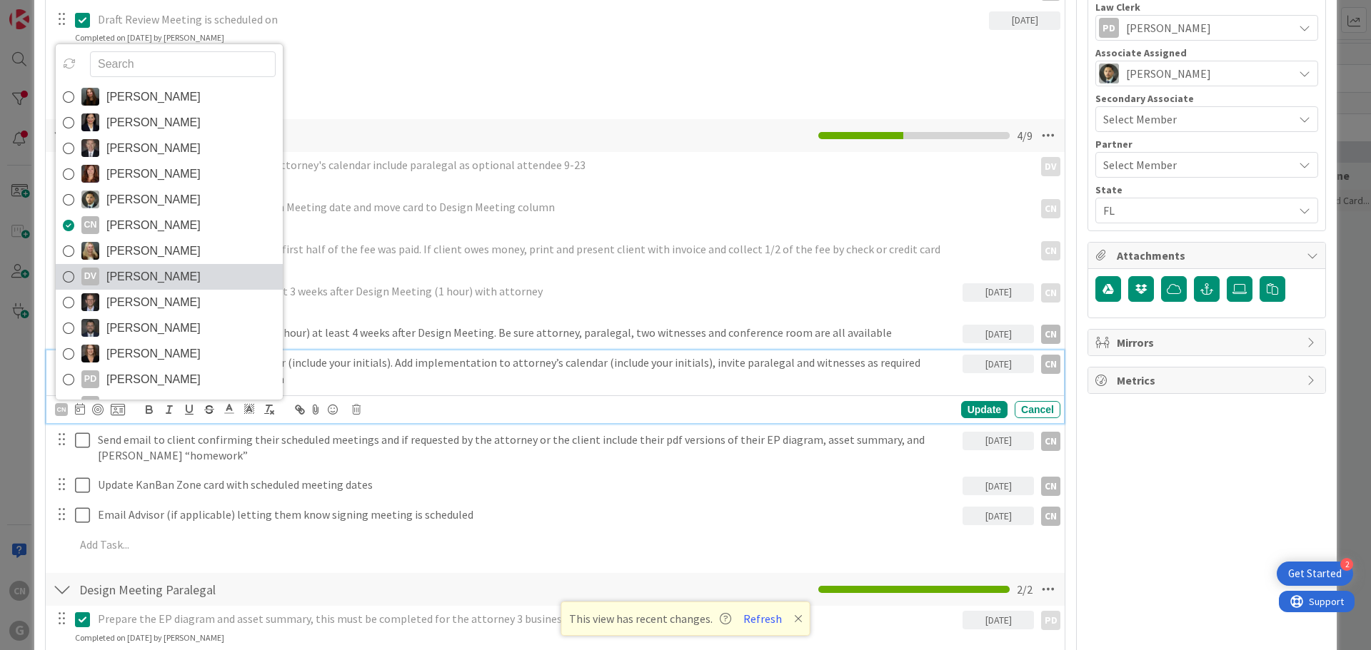
click at [141, 271] on span "Dayanna Valderrama" at bounding box center [153, 276] width 94 height 21
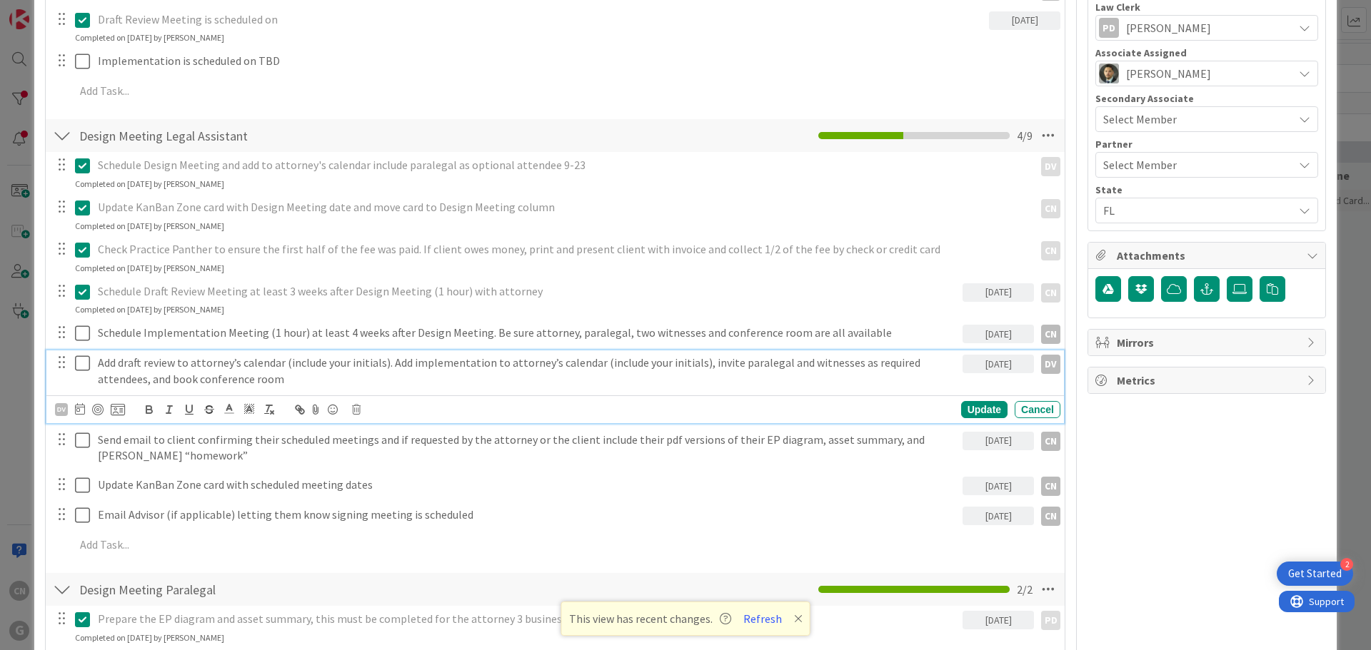
click at [83, 363] on icon at bounding box center [82, 363] width 15 height 17
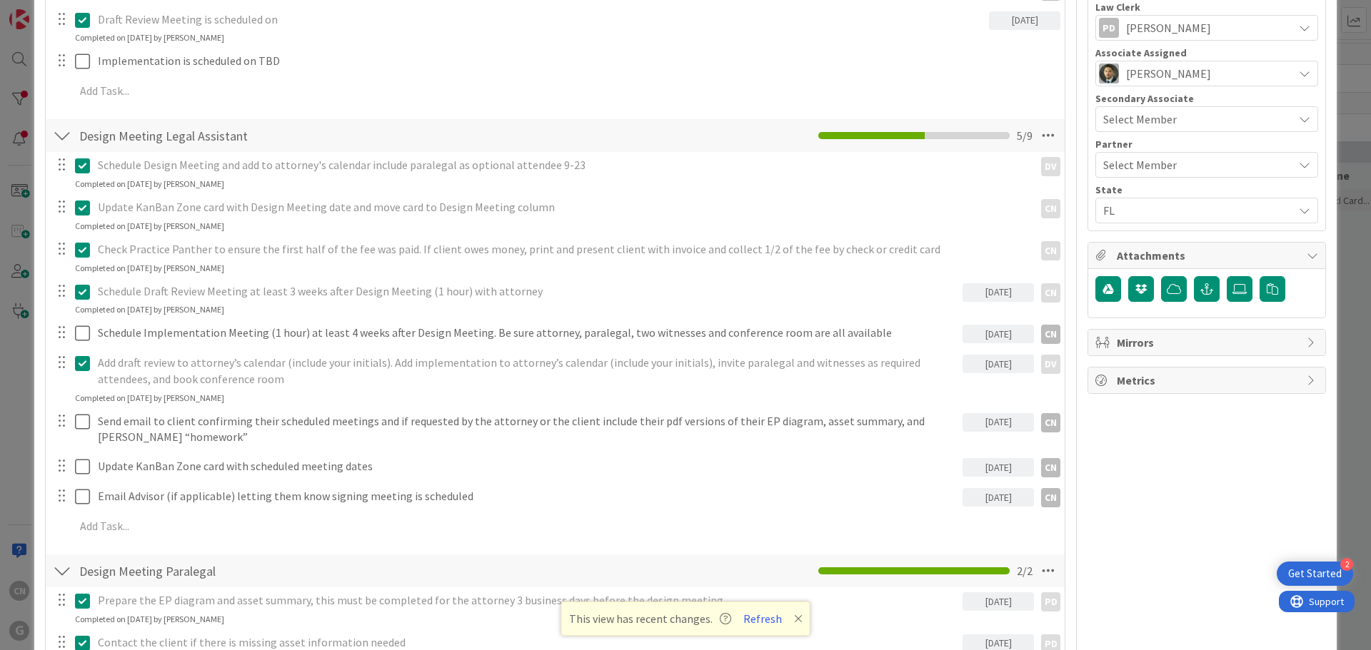
click at [124, 363] on p "Add draft review to attorney’s calendar (include your initials). Add implementa…" at bounding box center [527, 371] width 859 height 32
click at [89, 371] on icon at bounding box center [82, 363] width 15 height 17
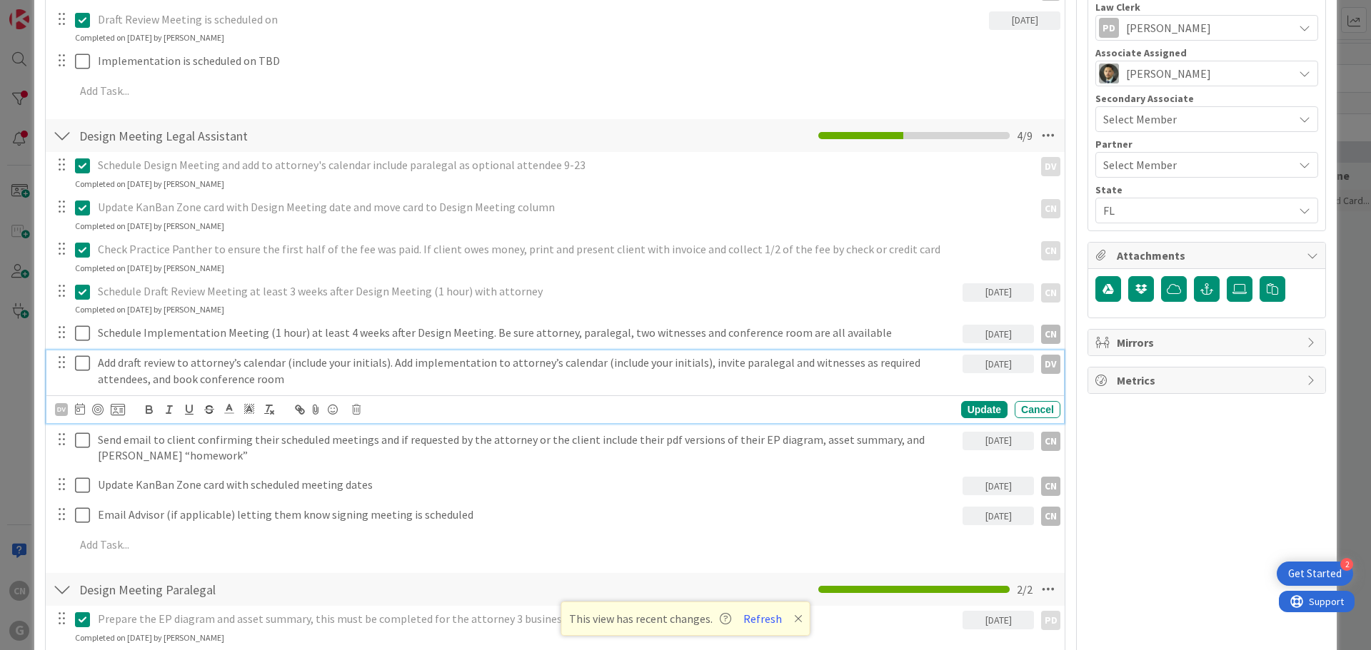
click at [992, 366] on div "09/26/2025" at bounding box center [997, 364] width 71 height 19
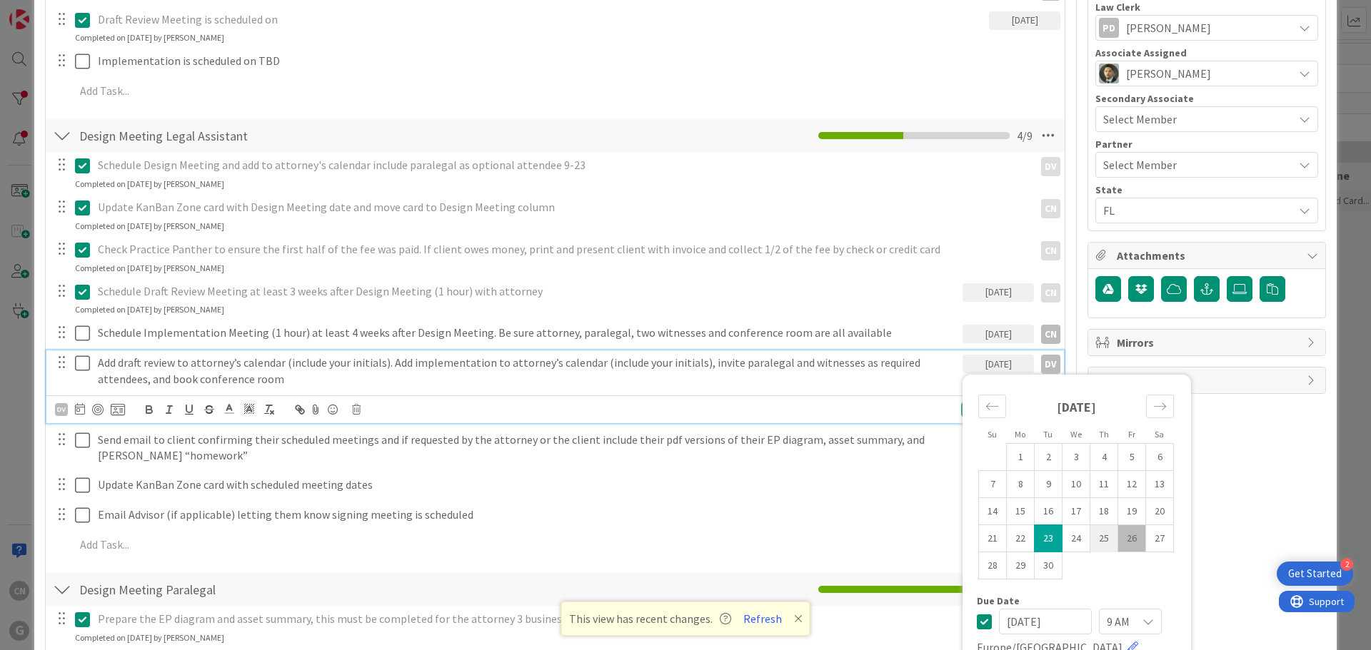
click at [1093, 536] on td "25" at bounding box center [1104, 538] width 28 height 27
click at [81, 366] on icon at bounding box center [82, 363] width 15 height 17
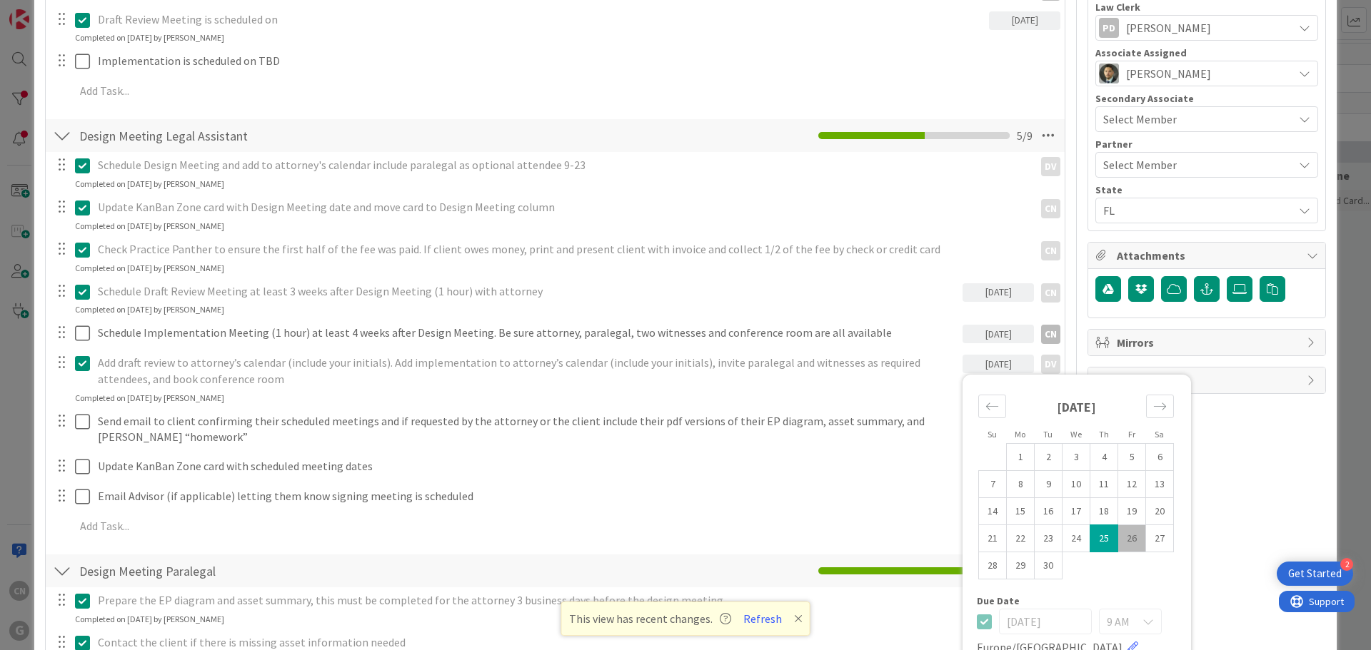
click at [808, 396] on div "Add draft review to attorney’s calendar (include your initials). Add implementa…" at bounding box center [554, 378] width 1017 height 54
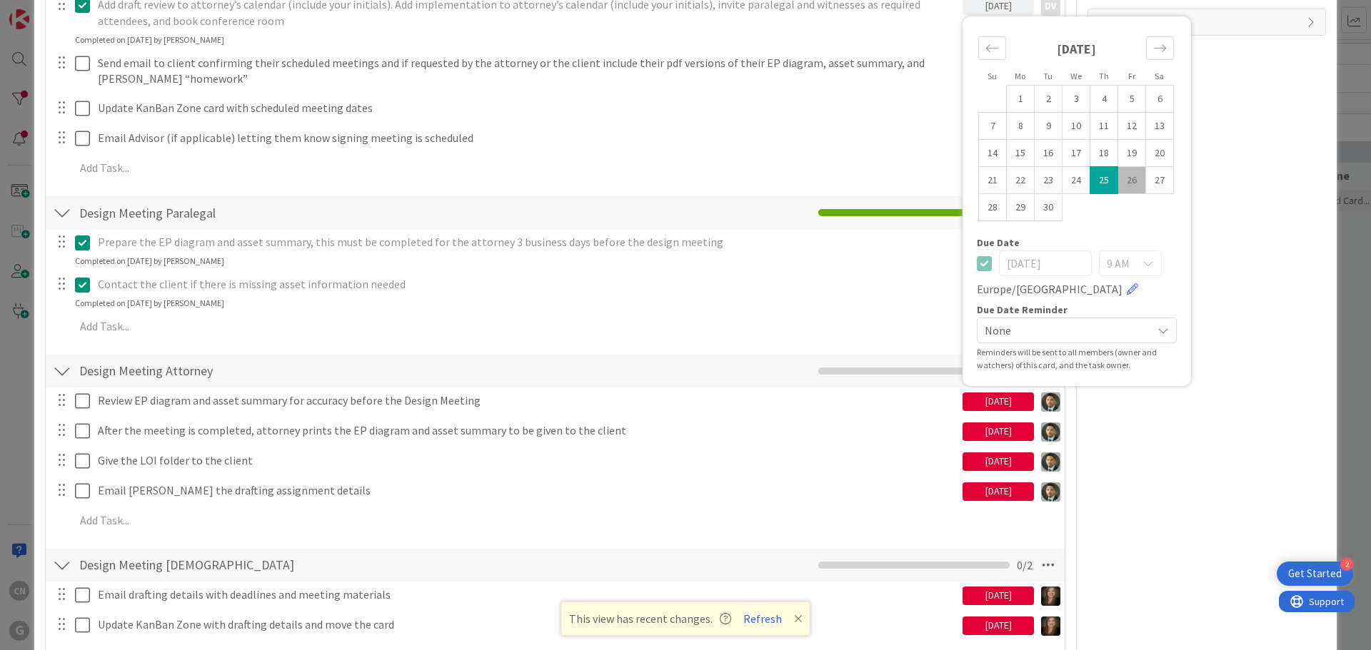
scroll to position [927, 0]
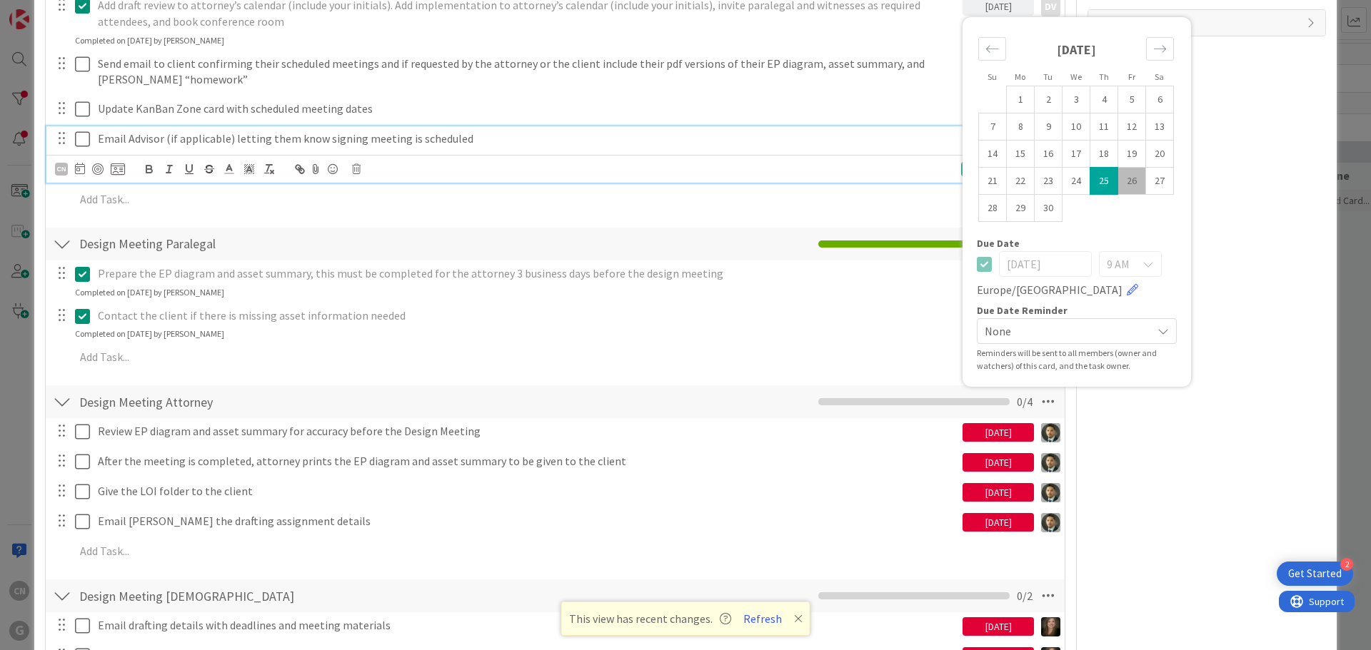
click at [206, 145] on p "Email Advisor (if applicable) letting them know signing meeting is scheduled" at bounding box center [527, 139] width 859 height 16
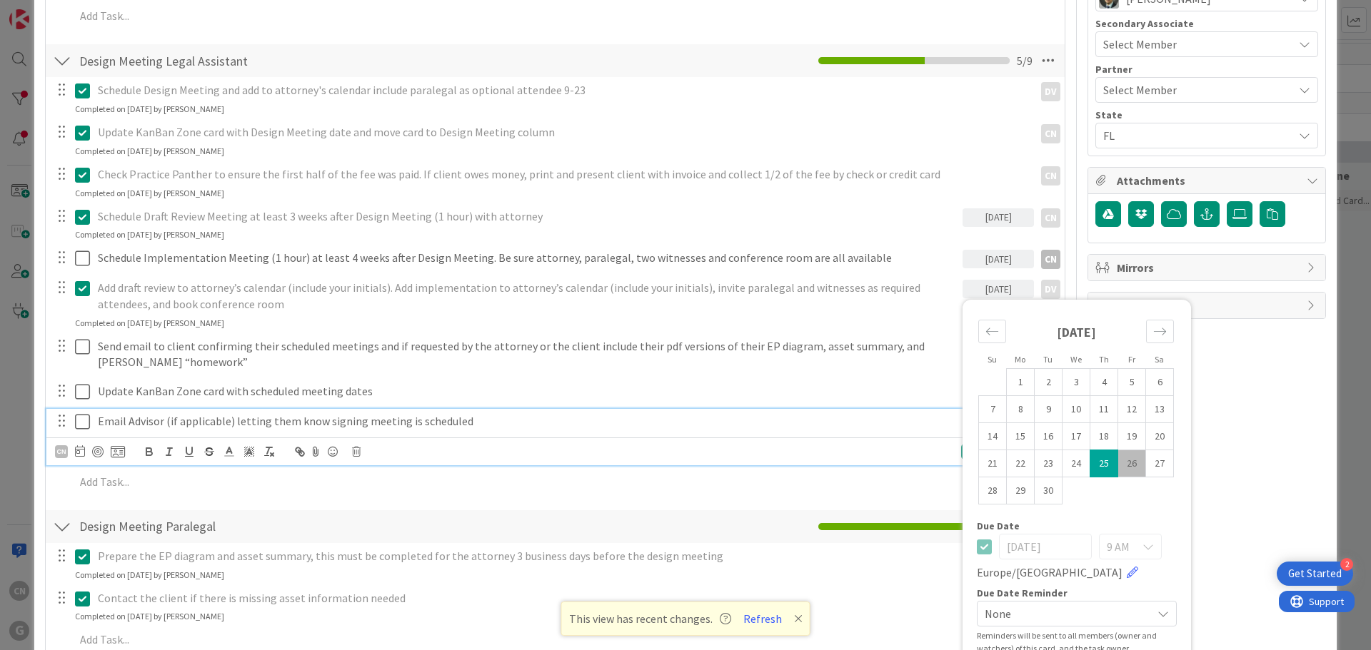
scroll to position [643, 0]
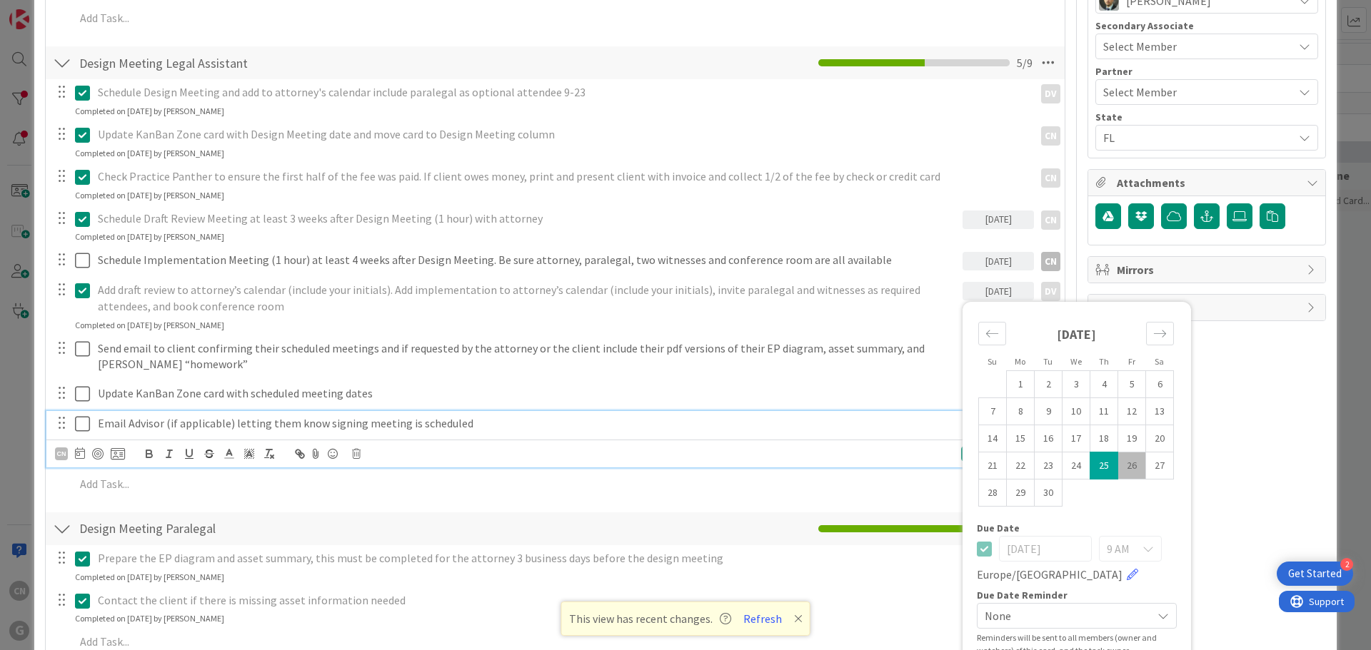
click at [1025, 323] on div "September 2025" at bounding box center [1076, 339] width 196 height 61
click at [370, 366] on p "Send email to client confirming their scheduled meetings and if requested by th…" at bounding box center [527, 357] width 859 height 32
click at [1096, 464] on td "25" at bounding box center [1104, 466] width 28 height 27
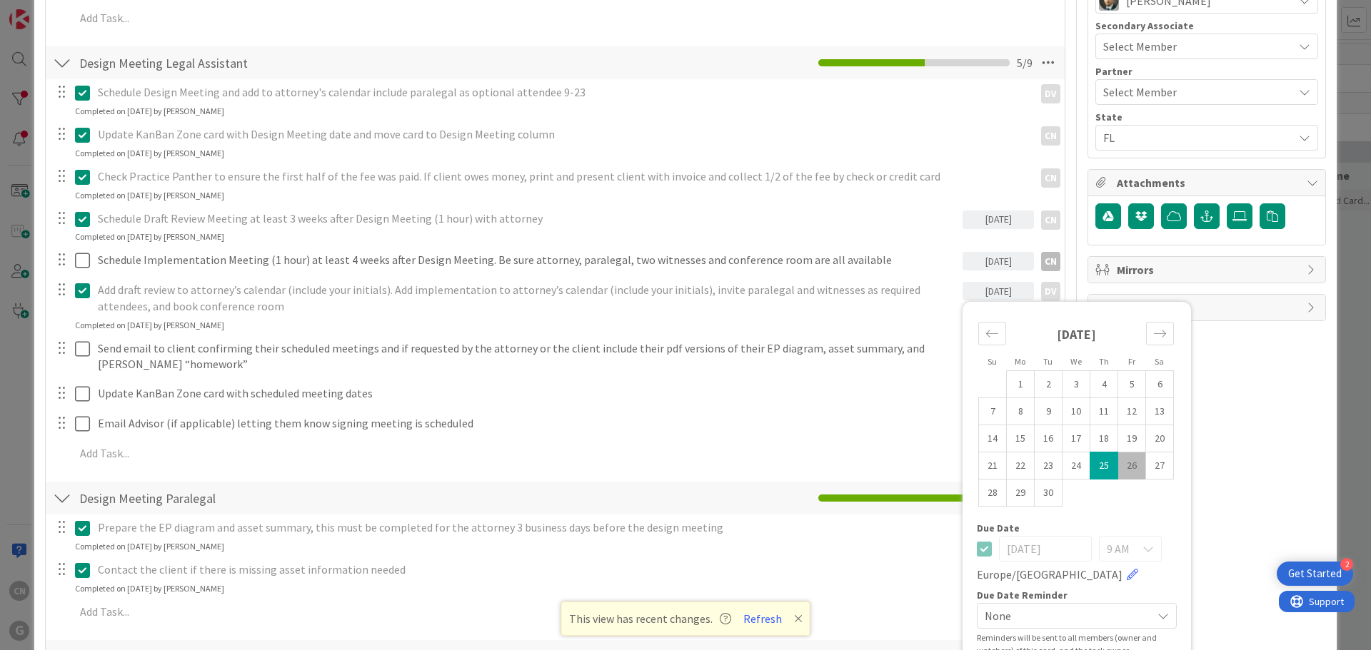
click at [1118, 468] on td "26" at bounding box center [1132, 466] width 28 height 27
type input "09/26/2025"
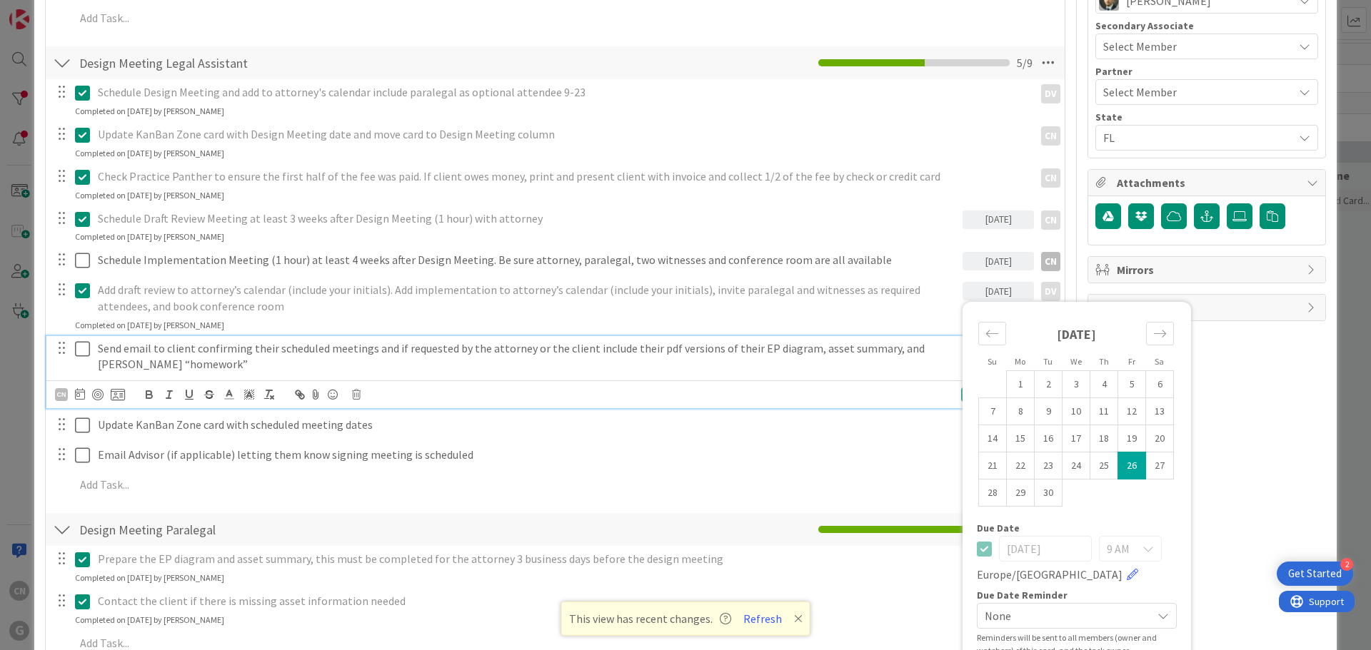
click at [143, 353] on p "Send email to client confirming their scheduled meetings and if requested by th…" at bounding box center [527, 357] width 859 height 32
click at [382, 343] on p "Send email to client confirming their scheduled meetings and if requested by th…" at bounding box center [527, 357] width 859 height 32
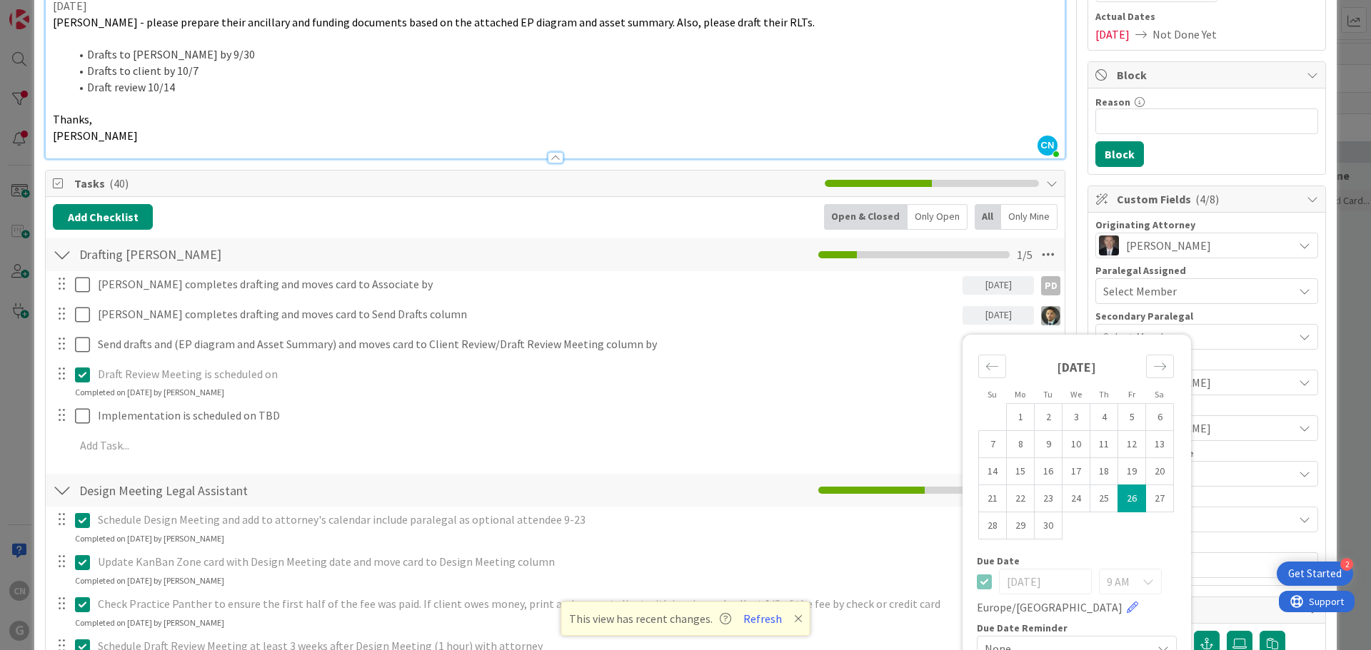
scroll to position [214, 0]
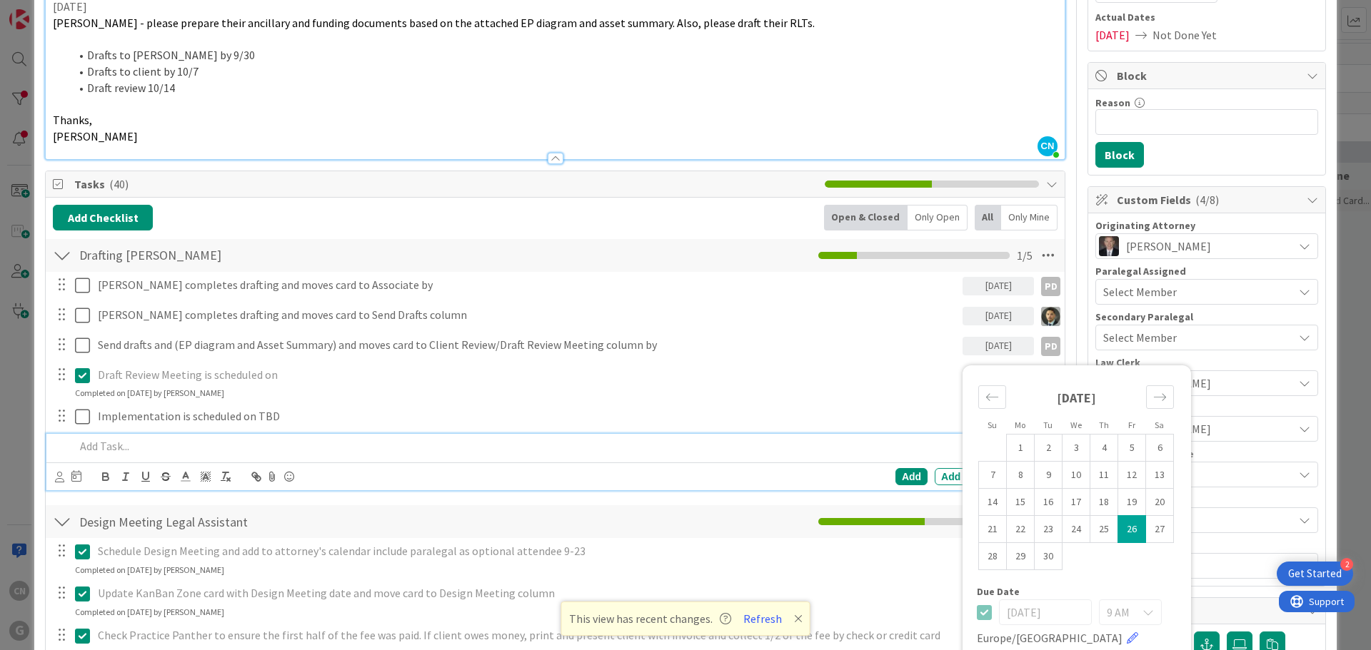
click at [117, 453] on p at bounding box center [565, 446] width 980 height 16
click at [643, 205] on div "Add Checklist Open & Closed Only Open All Only Mine" at bounding box center [555, 218] width 1005 height 26
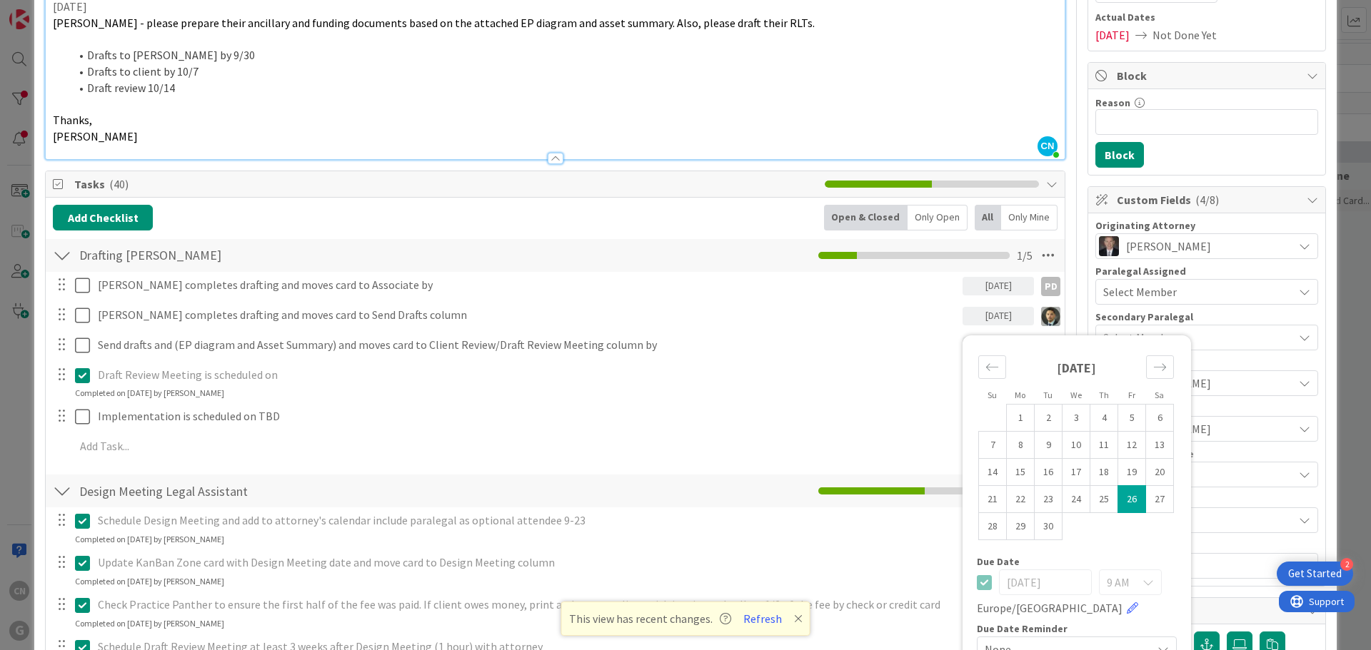
click at [642, 116] on p "Thanks," at bounding box center [555, 120] width 1005 height 16
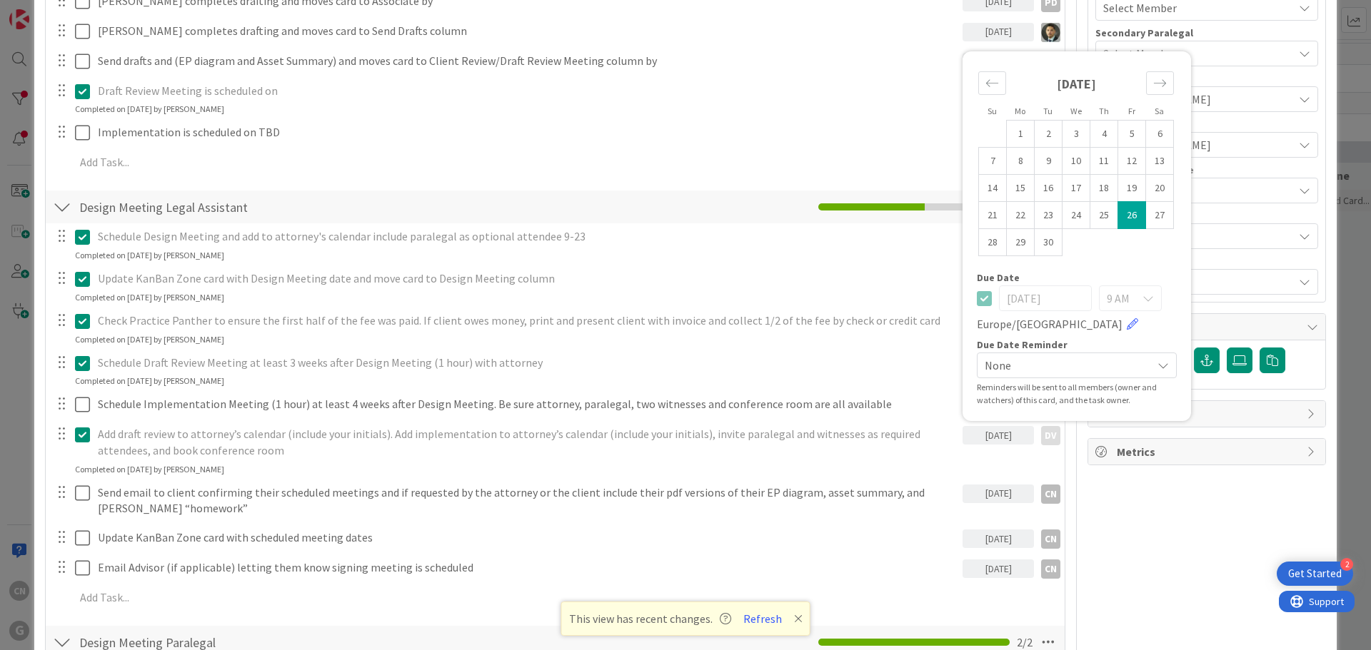
scroll to position [499, 0]
click at [1118, 218] on td "26" at bounding box center [1132, 214] width 28 height 27
click at [1124, 217] on td "26" at bounding box center [1132, 214] width 28 height 27
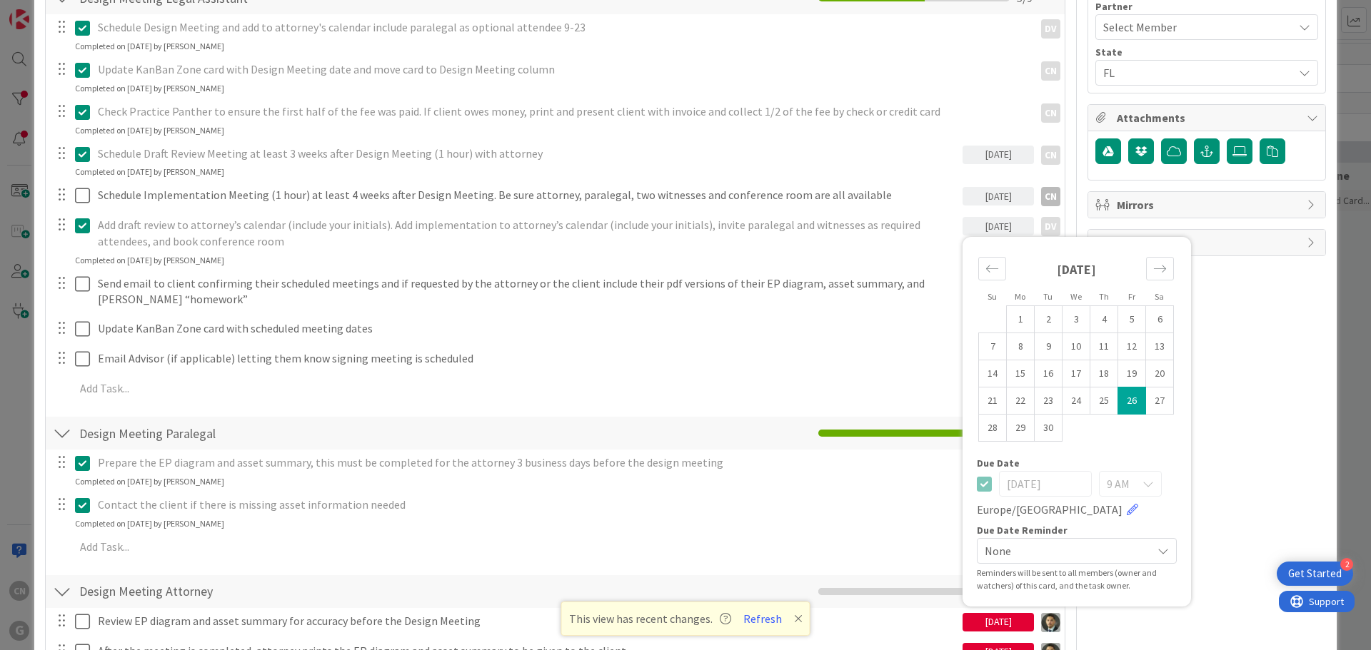
scroll to position [709, 0]
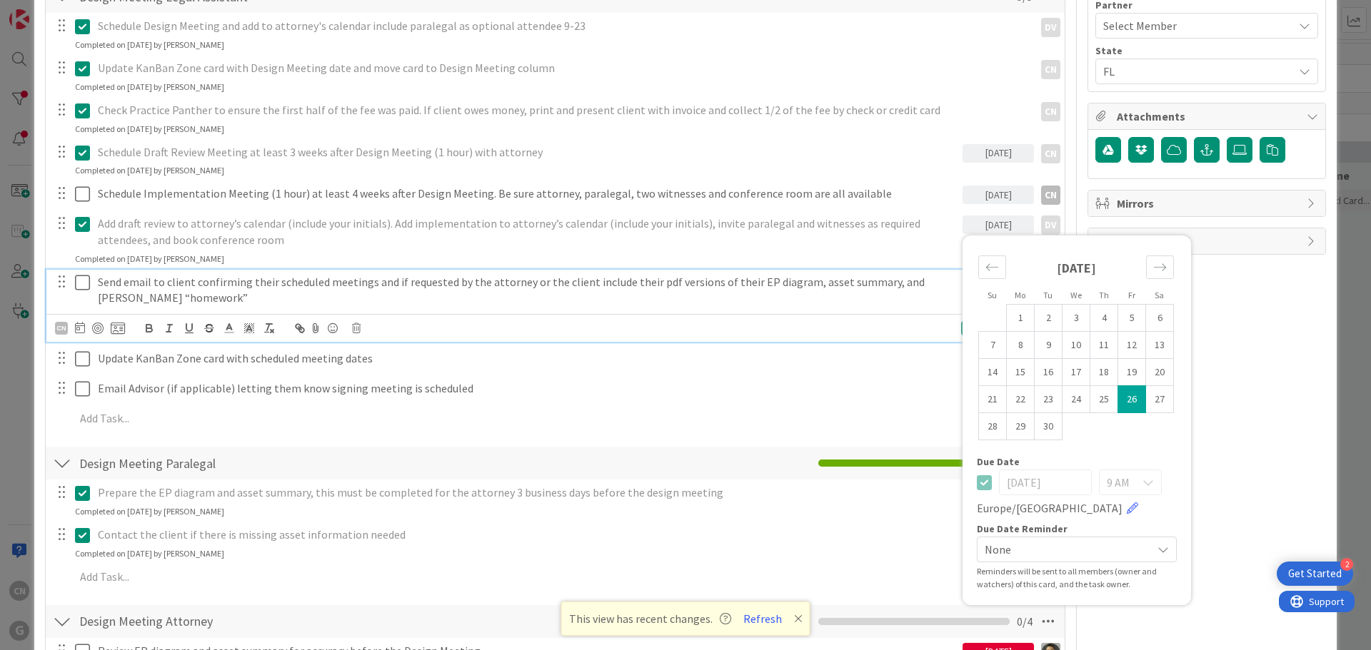
drag, startPoint x: 80, startPoint y: 284, endPoint x: 86, endPoint y: 296, distance: 13.7
click at [80, 283] on icon at bounding box center [82, 282] width 15 height 17
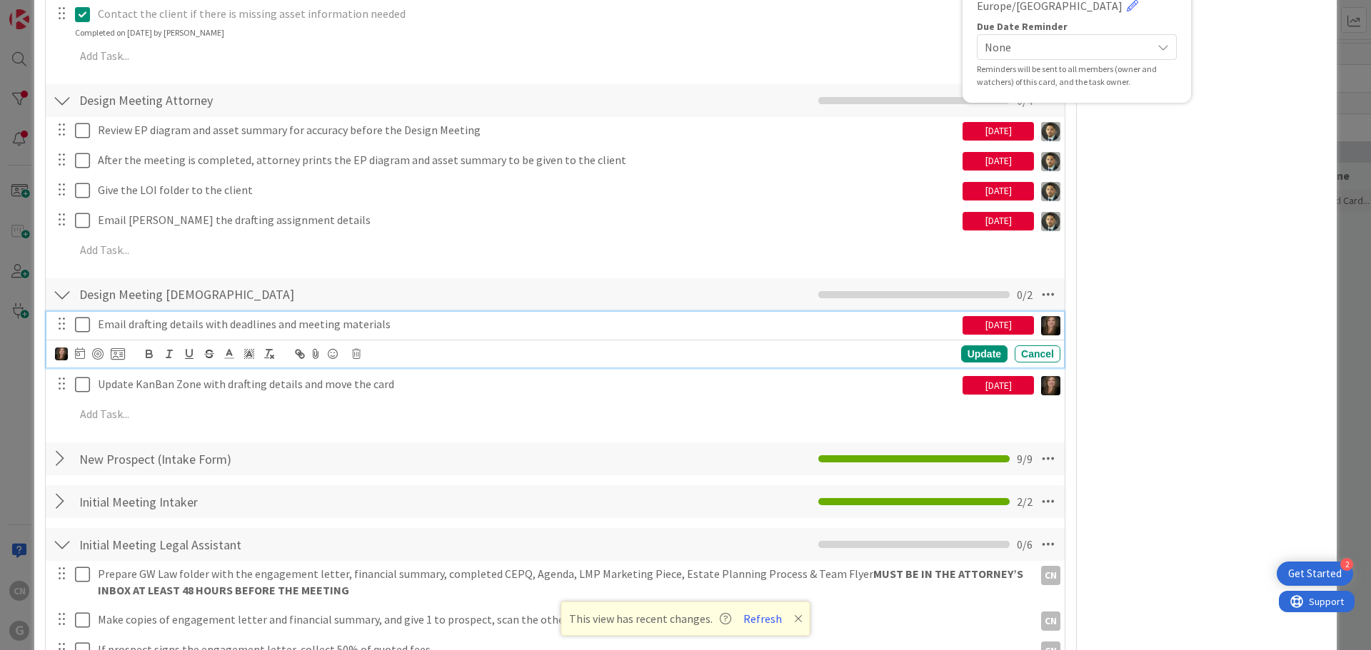
scroll to position [1212, 0]
click at [82, 328] on icon at bounding box center [82, 324] width 15 height 17
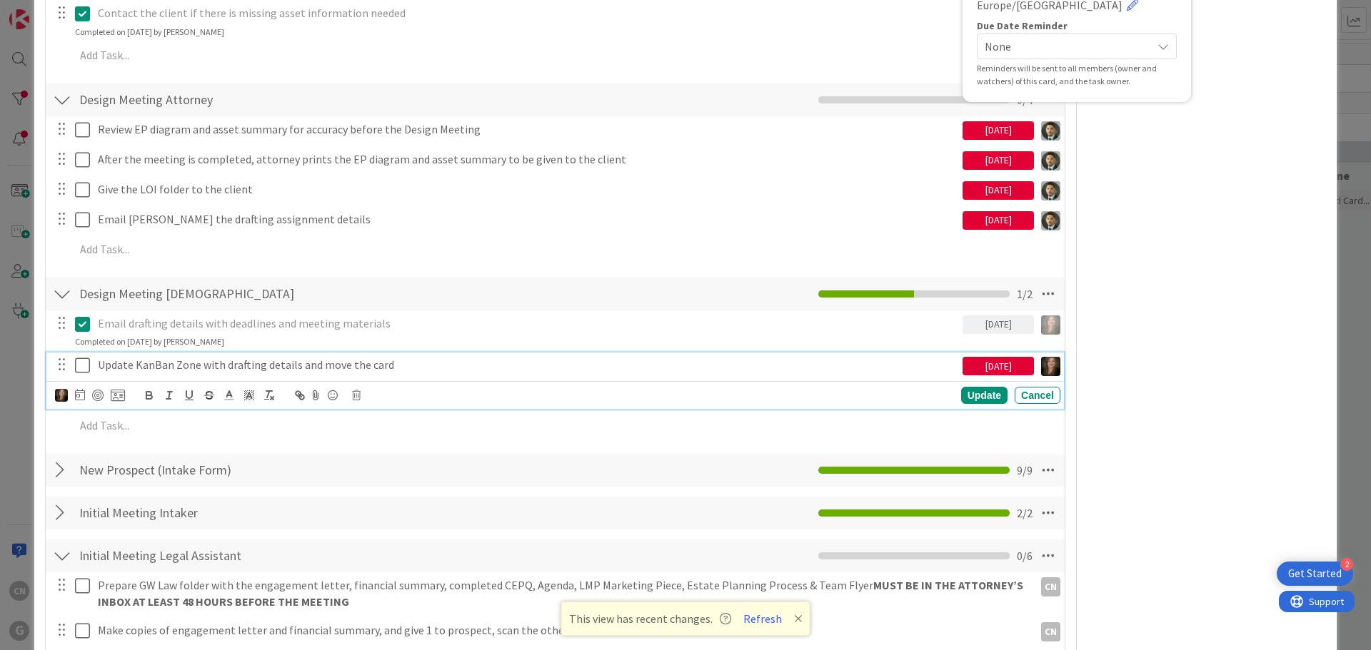
click at [81, 365] on icon at bounding box center [82, 365] width 15 height 17
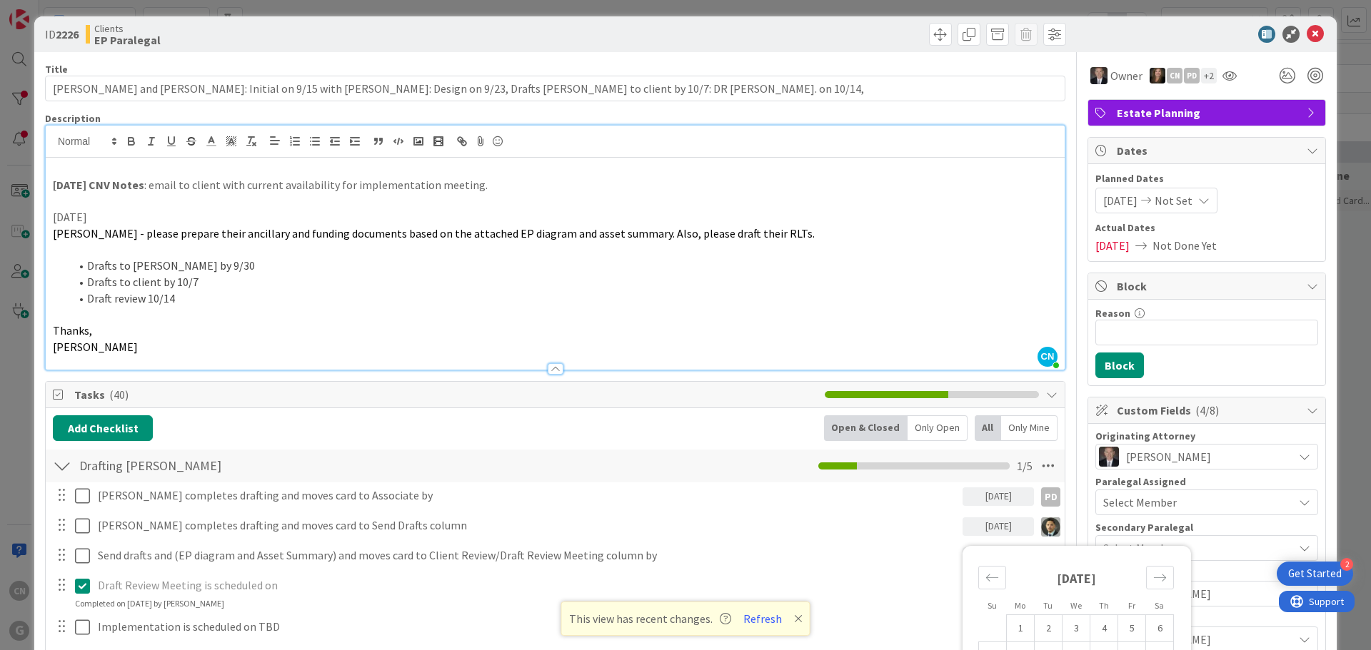
scroll to position [0, 0]
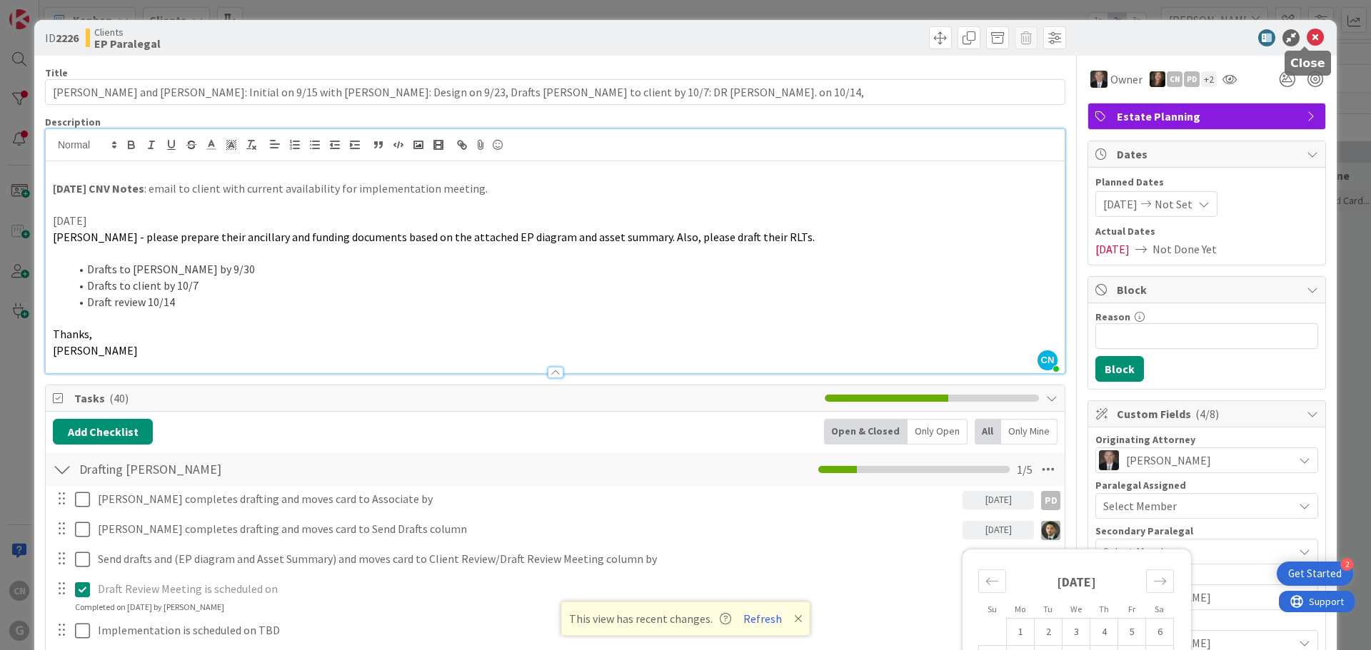
click at [1307, 43] on icon at bounding box center [1315, 37] width 17 height 17
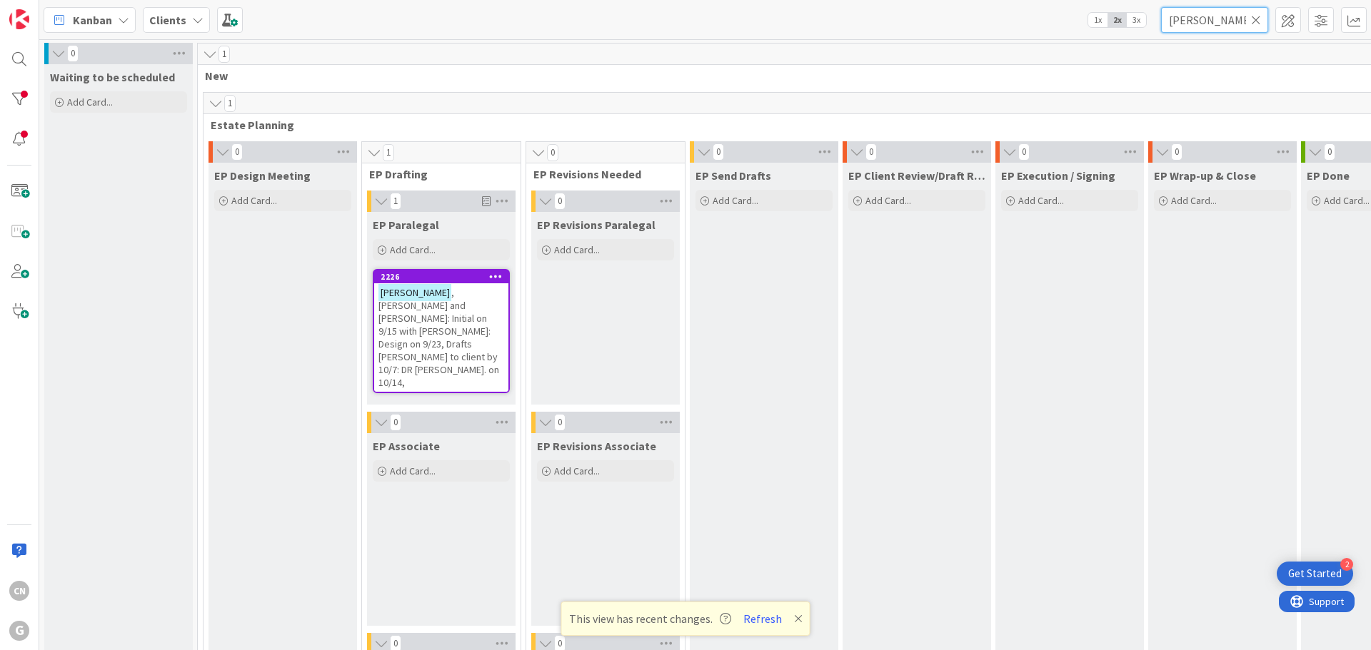
click at [1207, 15] on input "pulver" at bounding box center [1214, 20] width 107 height 26
drag, startPoint x: 1207, startPoint y: 16, endPoint x: 1131, endPoint y: 32, distance: 78.1
click at [1131, 32] on div "Kanban Clients 1x 2x 3x pulver" at bounding box center [704, 19] width 1331 height 39
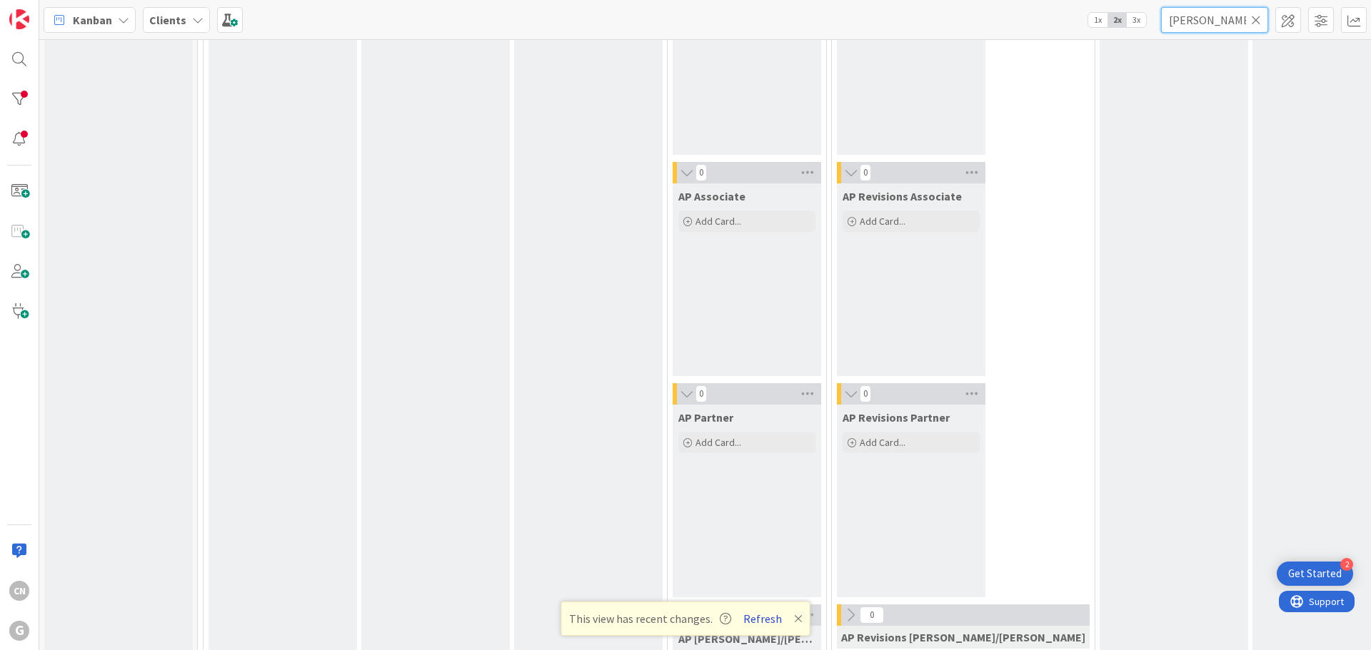
scroll to position [1249, 0]
type input "[PERSON_NAME]"
click at [765, 624] on button "Refresh" at bounding box center [762, 619] width 49 height 19
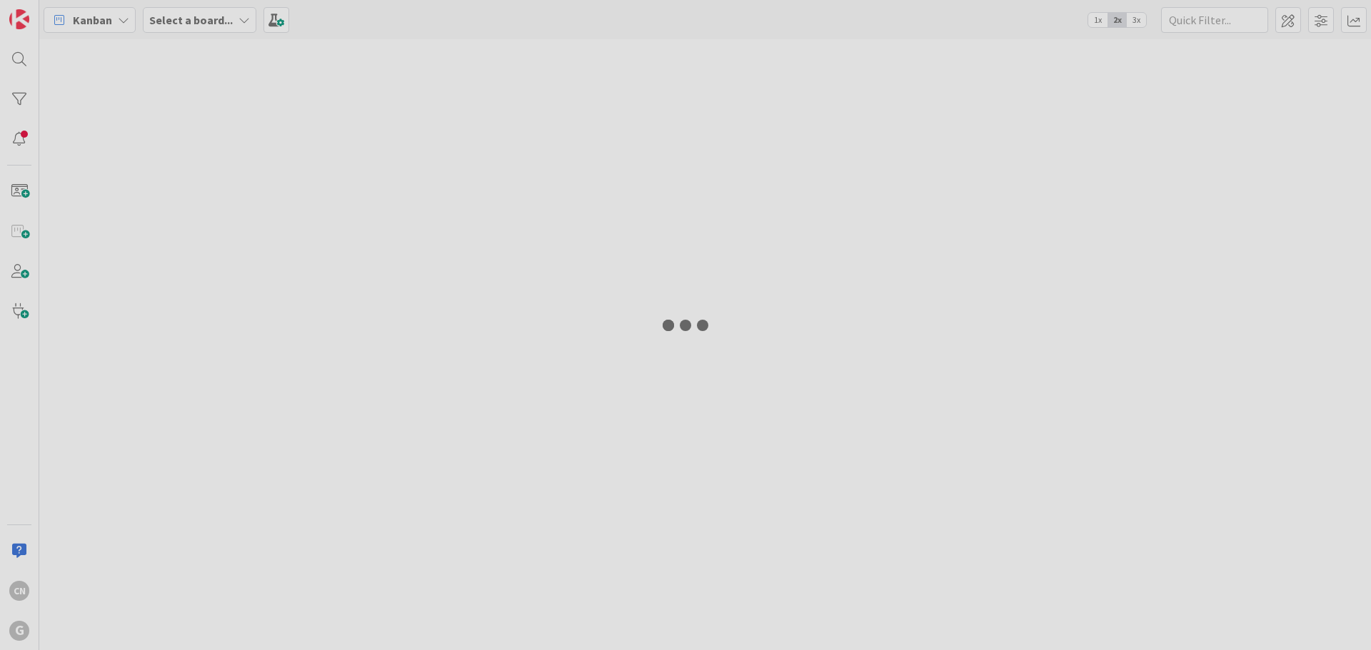
type input "[PERSON_NAME]"
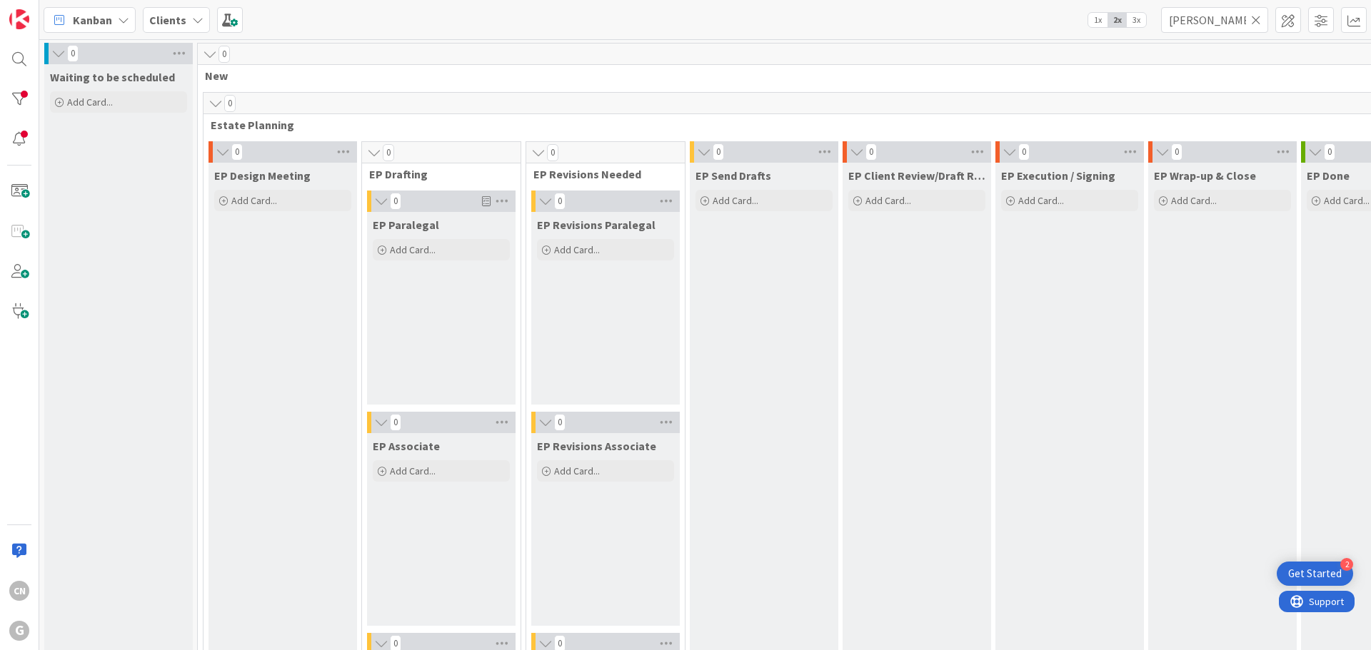
click at [1257, 18] on icon at bounding box center [1256, 20] width 10 height 13
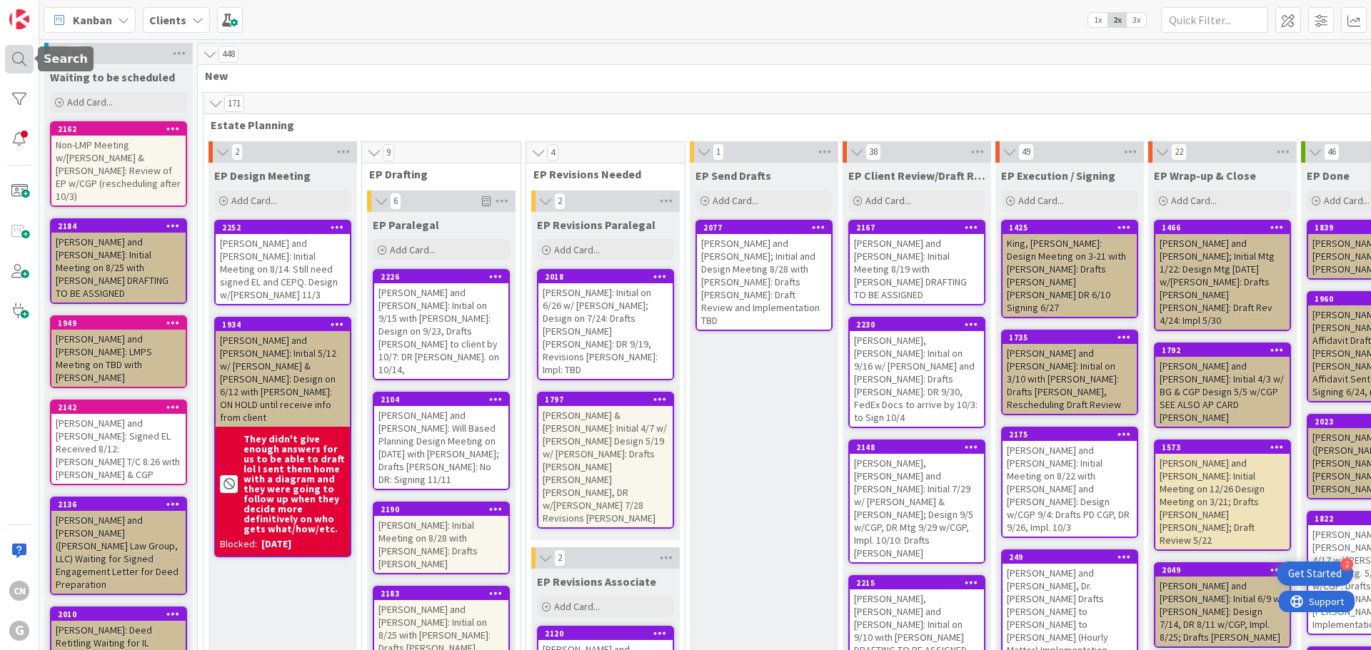
click at [18, 60] on div at bounding box center [19, 59] width 29 height 29
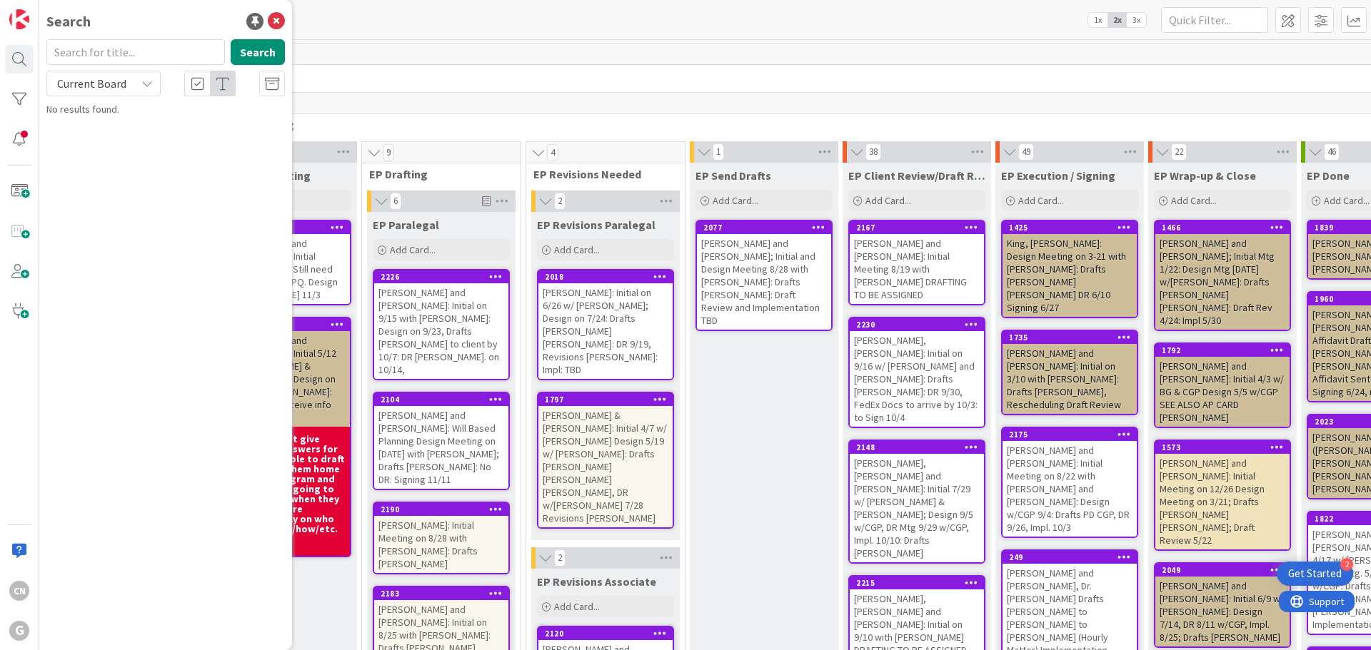
click at [104, 52] on input "text" at bounding box center [135, 52] width 178 height 26
type input "[PERSON_NAME]"
click at [266, 49] on button "Search" at bounding box center [258, 52] width 54 height 26
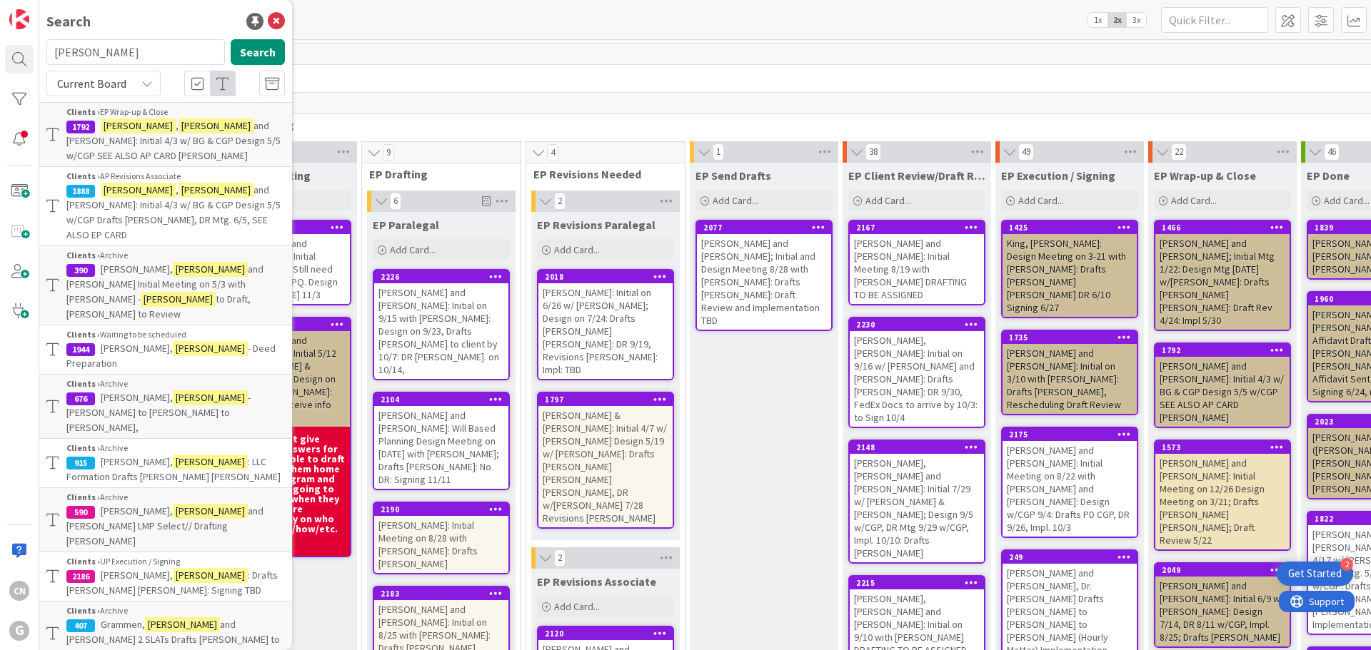
click at [226, 210] on span "and [PERSON_NAME]: Initial 4/3 w/ BG & CGP Design 5/5 w/CGP Drafts [PERSON_NAME…" at bounding box center [173, 212] width 214 height 58
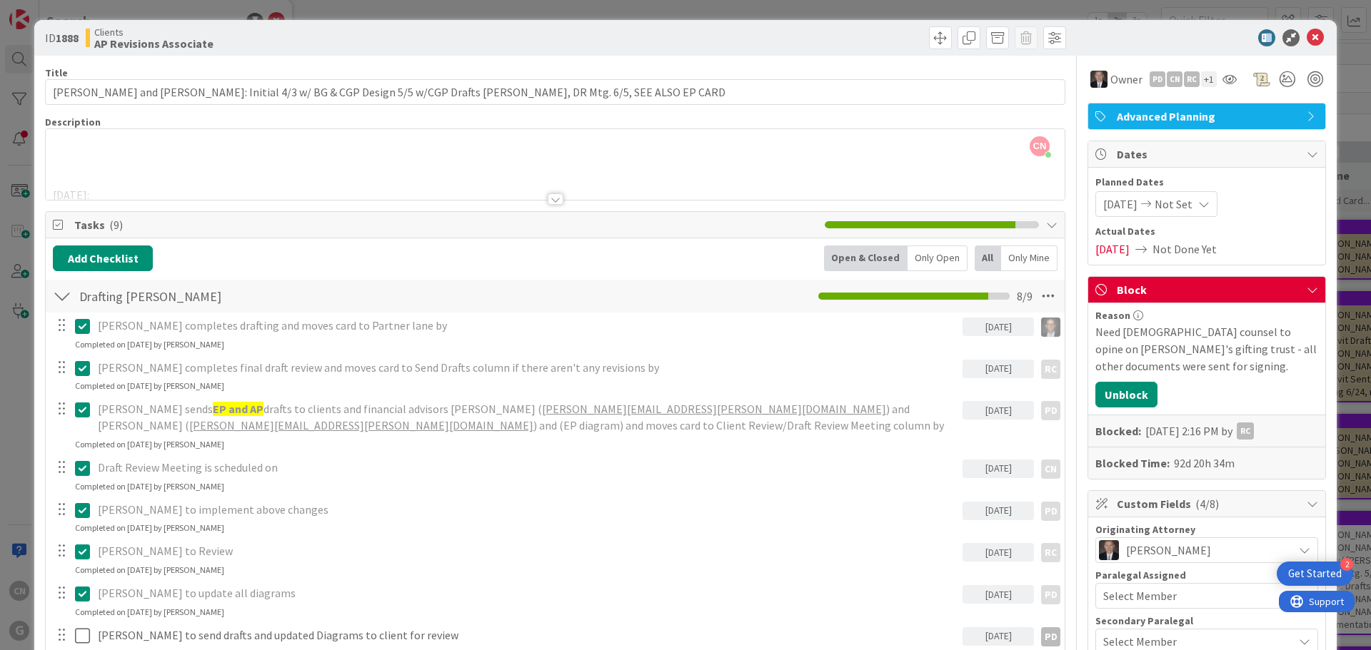
click at [549, 201] on div at bounding box center [556, 198] width 16 height 11
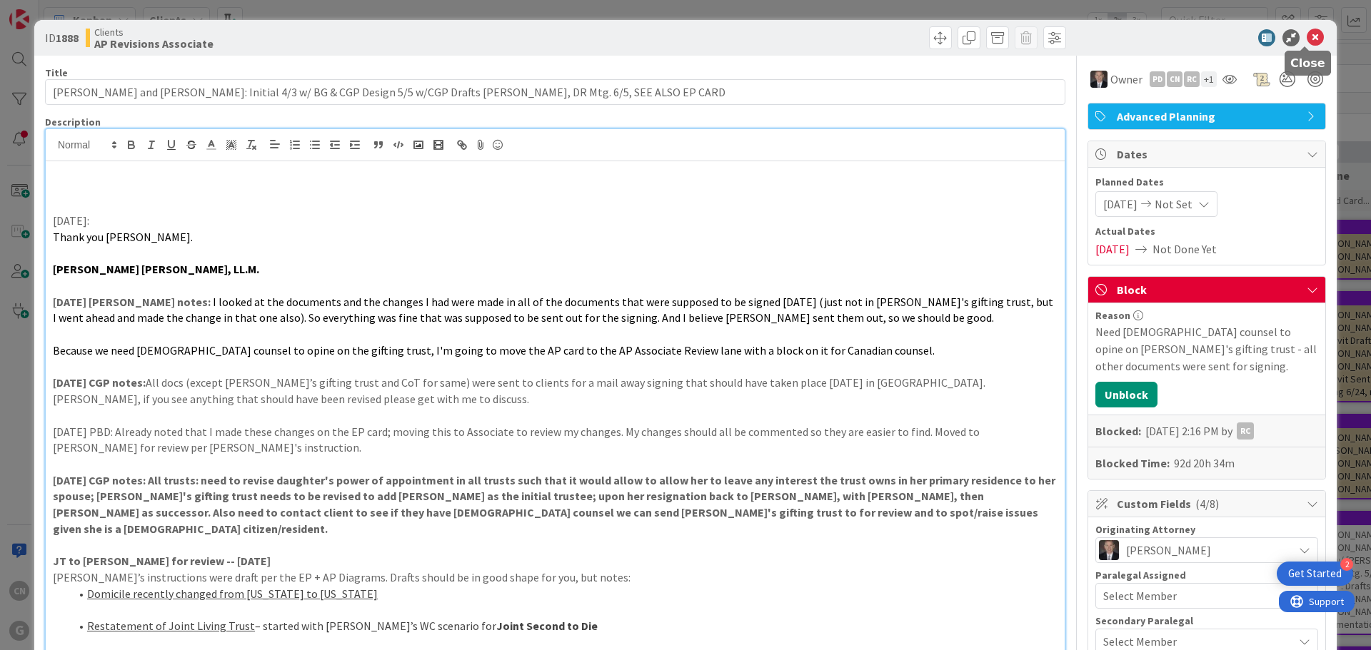
click at [1307, 39] on icon at bounding box center [1315, 37] width 17 height 17
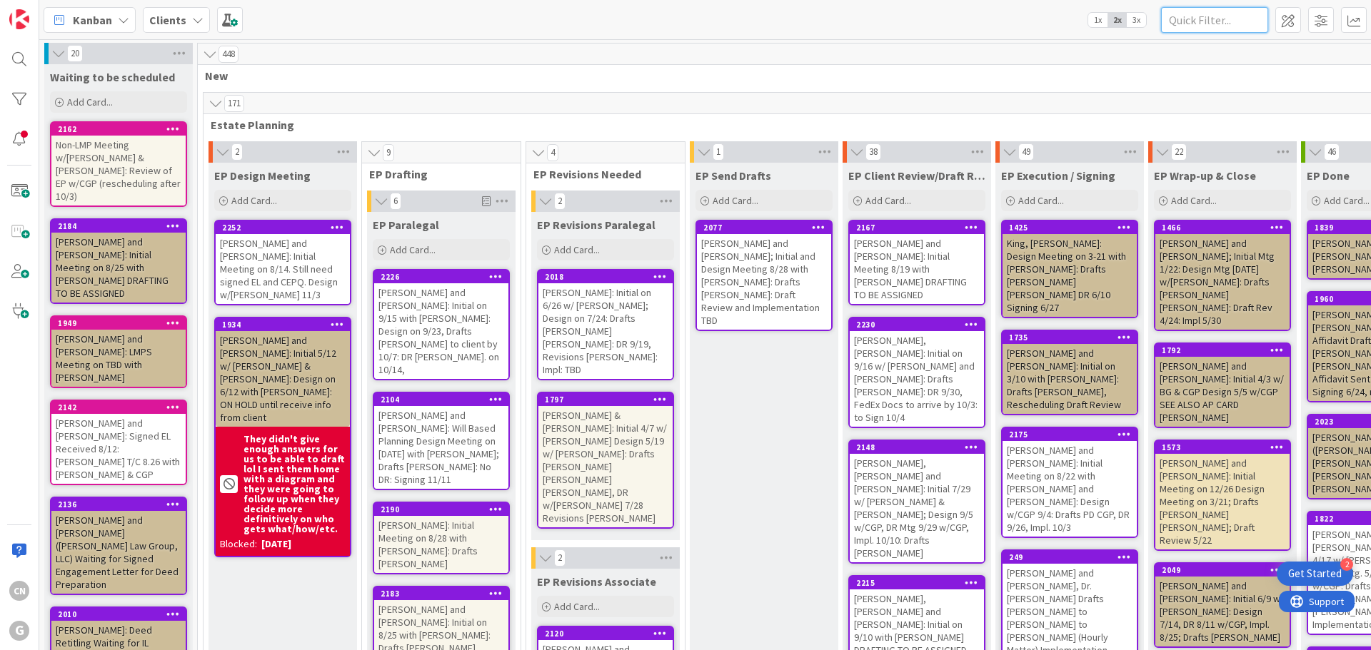
click at [1191, 11] on input "text" at bounding box center [1214, 20] width 107 height 26
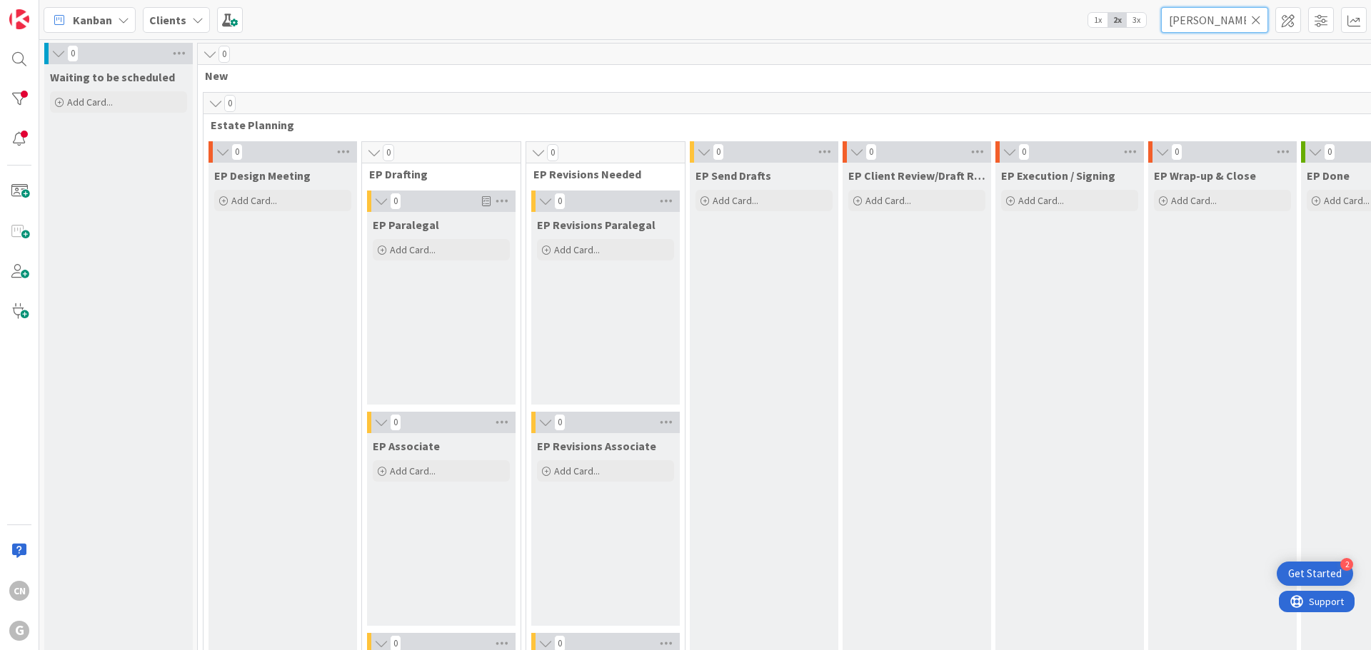
drag, startPoint x: 1204, startPoint y: 19, endPoint x: 1099, endPoint y: 24, distance: 105.1
click at [1099, 24] on div "Kanban Clients 1x 2x 3x [PERSON_NAME]" at bounding box center [704, 19] width 1331 height 39
click at [1244, 16] on input "[PERSON_NAME]" at bounding box center [1214, 20] width 107 height 26
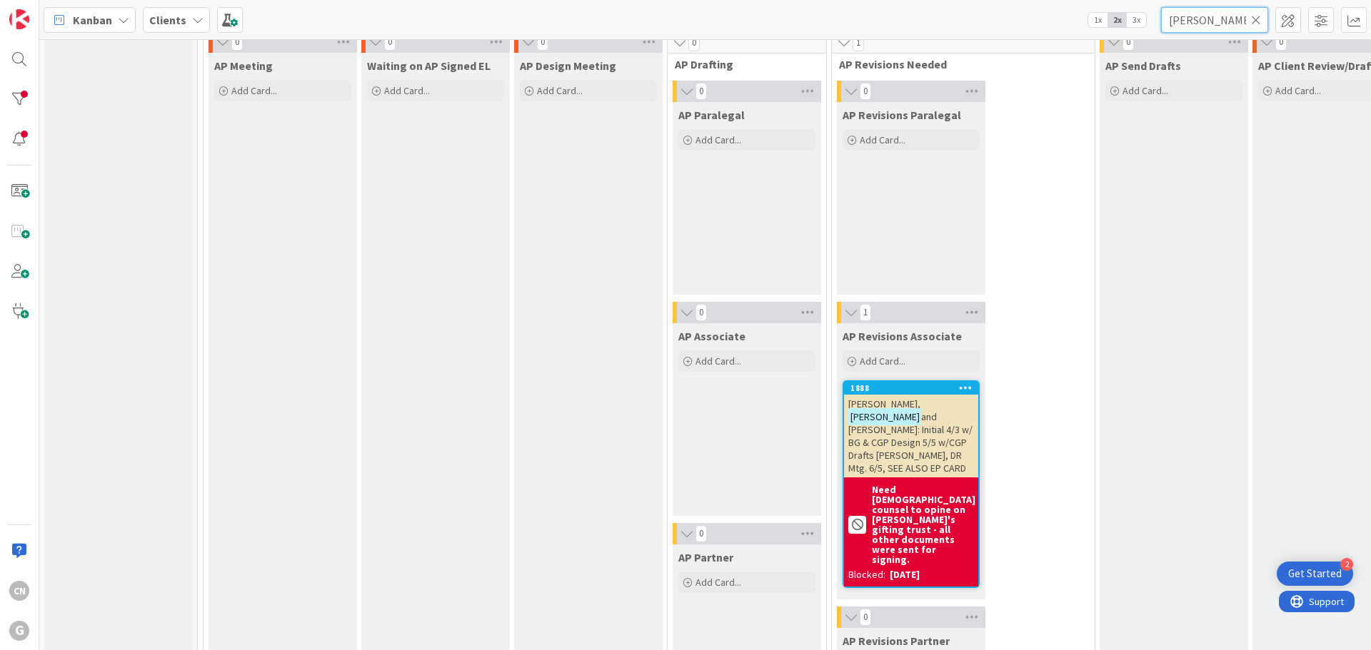
scroll to position [1168, 0]
type input "[PERSON_NAME]"
